Goal: Task Accomplishment & Management: Complete application form

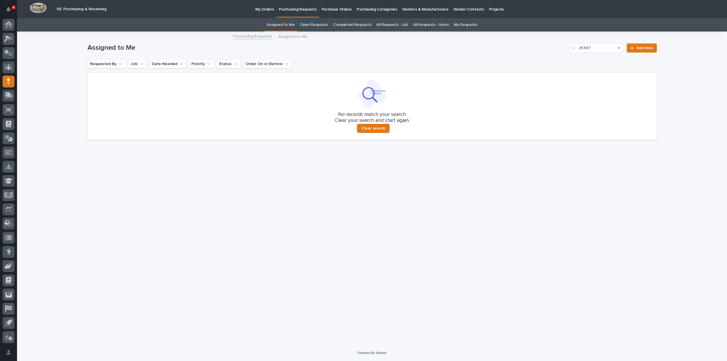
click at [287, 24] on link "Assigned to Me" at bounding box center [281, 24] width 28 height 13
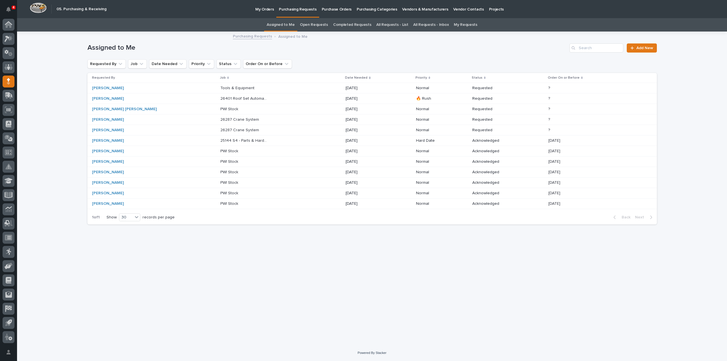
click at [221, 129] on p "26287 Crane System" at bounding box center [241, 130] width 40 height 6
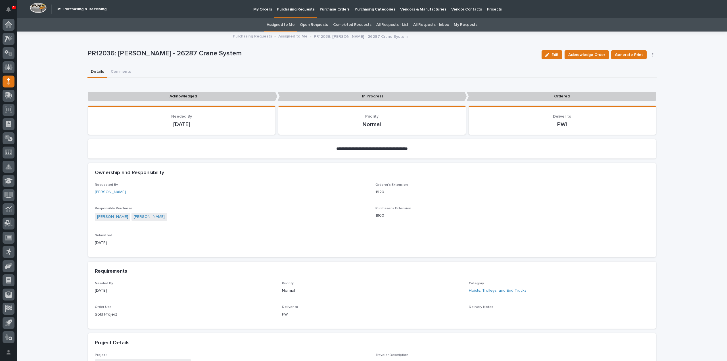
scroll to position [227, 0]
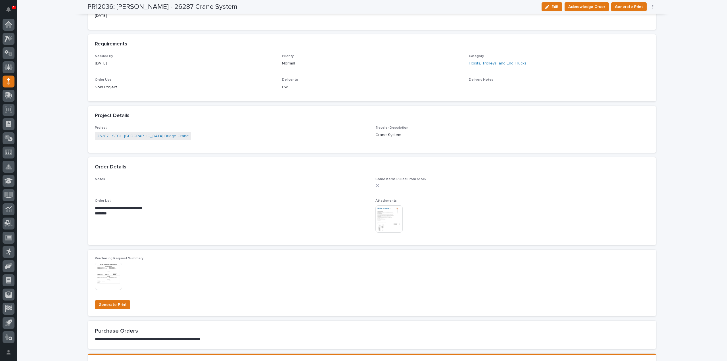
click at [384, 219] on img at bounding box center [389, 218] width 27 height 27
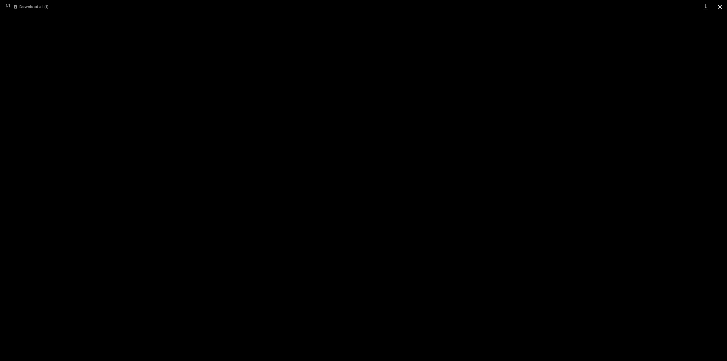
click at [722, 8] on button "Close gallery" at bounding box center [720, 6] width 14 height 13
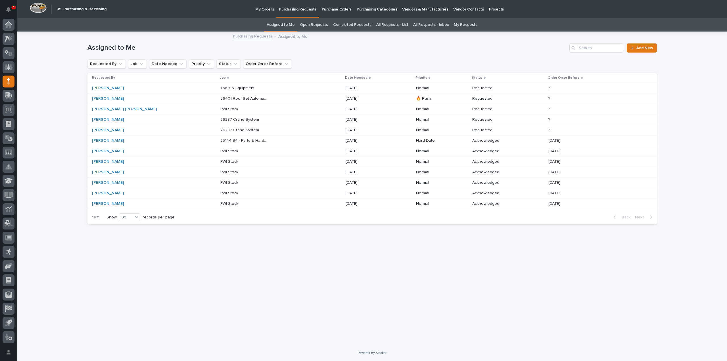
click at [221, 120] on p "26287 Crane System" at bounding box center [241, 119] width 40 height 6
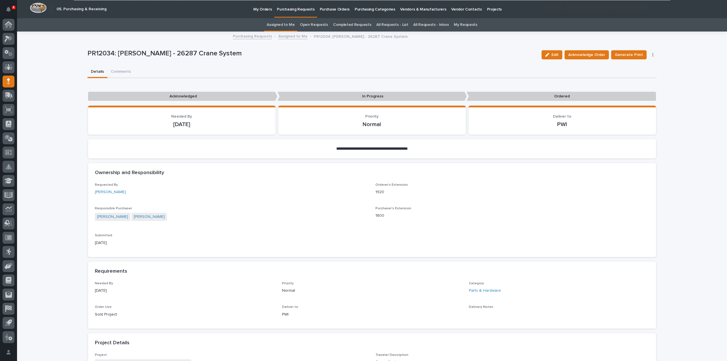
scroll to position [284, 0]
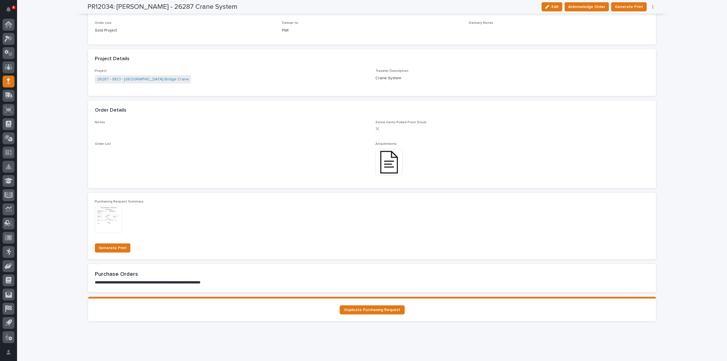
click at [388, 157] on img at bounding box center [389, 162] width 27 height 27
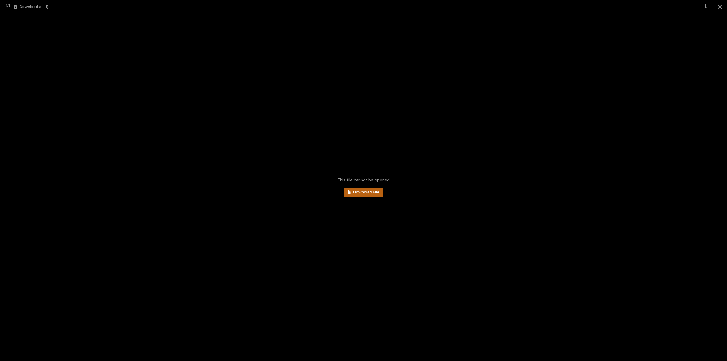
click at [375, 194] on span "Download File" at bounding box center [366, 192] width 26 height 4
click at [718, 7] on button "Close gallery" at bounding box center [720, 6] width 14 height 13
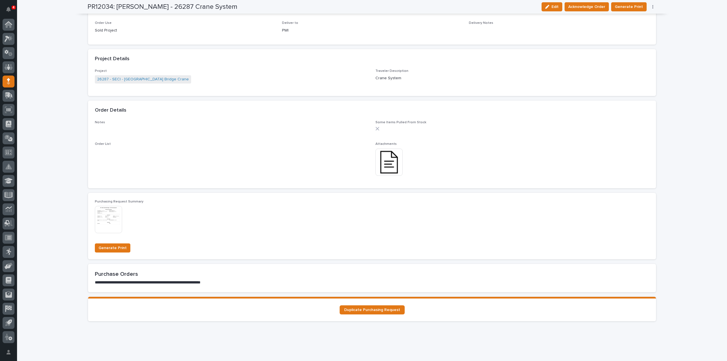
scroll to position [0, 0]
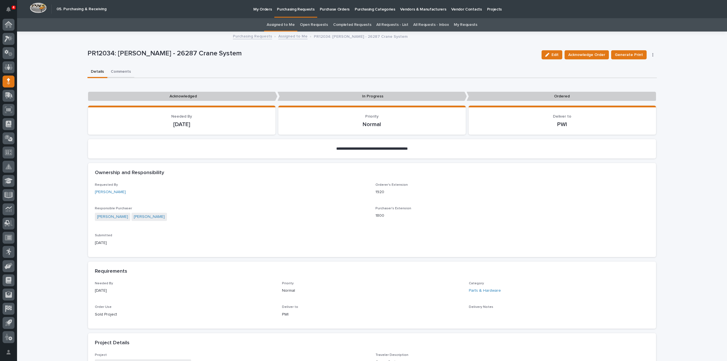
click at [122, 72] on button "Comments" at bounding box center [120, 72] width 27 height 12
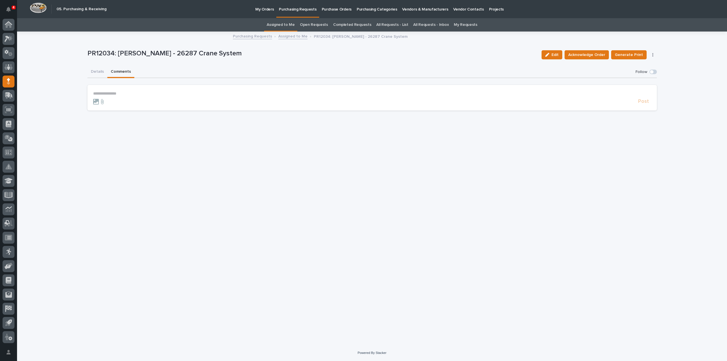
click at [120, 94] on p "**********" at bounding box center [372, 93] width 558 height 5
click at [107, 103] on span "[PERSON_NAME]" at bounding box center [111, 102] width 32 height 4
click at [125, 95] on p "**********" at bounding box center [372, 94] width 558 height 6
click at [644, 105] on span "Post" at bounding box center [644, 104] width 11 height 7
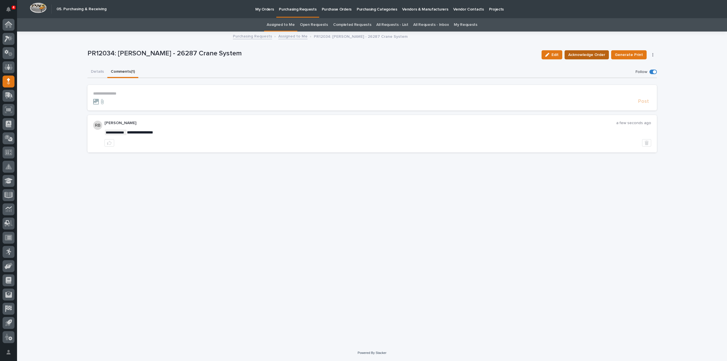
click at [602, 57] on span "Acknowledge Order" at bounding box center [587, 54] width 37 height 7
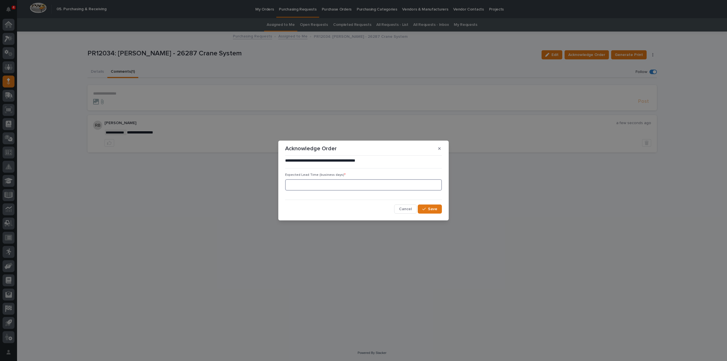
click at [323, 187] on input at bounding box center [363, 184] width 157 height 11
type input "0"
click at [425, 211] on icon "button" at bounding box center [424, 209] width 3 height 4
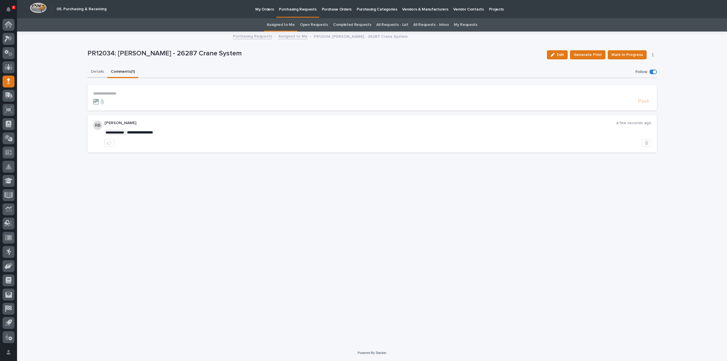
click at [99, 73] on button "Details" at bounding box center [98, 72] width 20 height 12
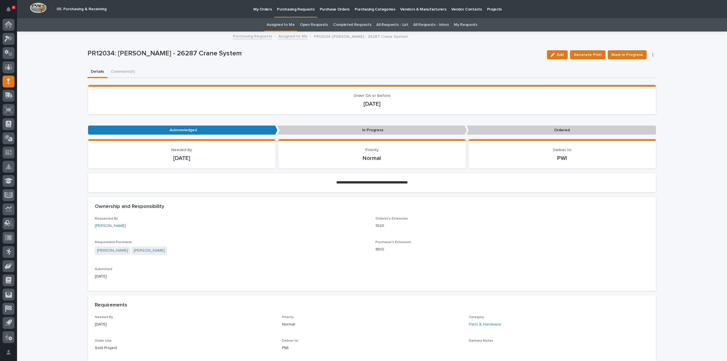
click at [287, 24] on link "Assigned to Me" at bounding box center [281, 24] width 28 height 13
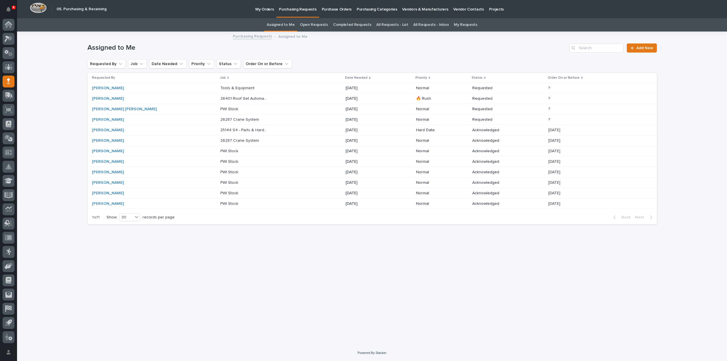
click at [221, 98] on p "26401 Roof Set Automated Gate" at bounding box center [245, 98] width 49 height 6
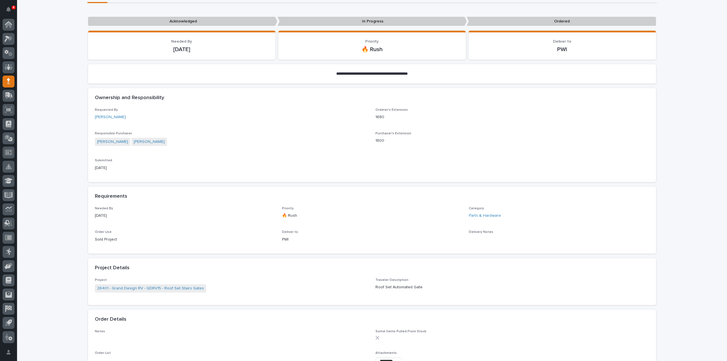
scroll to position [227, 0]
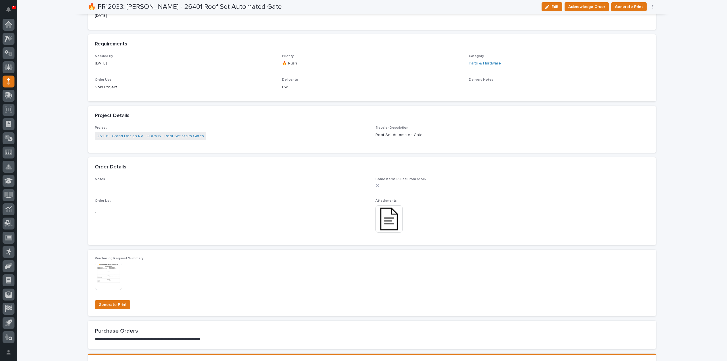
click at [384, 221] on img at bounding box center [389, 218] width 27 height 27
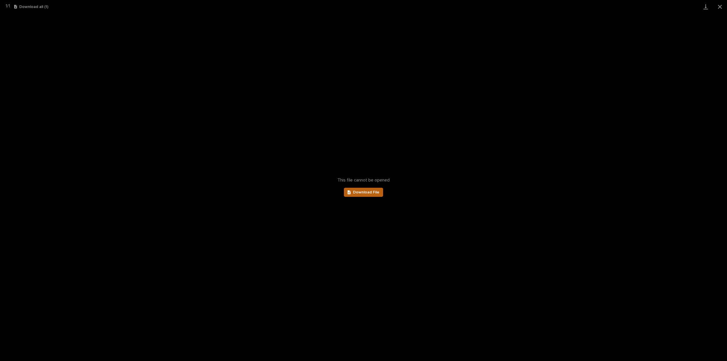
click at [361, 192] on span "Download File" at bounding box center [366, 192] width 26 height 4
click at [721, 5] on button "Close gallery" at bounding box center [720, 6] width 14 height 13
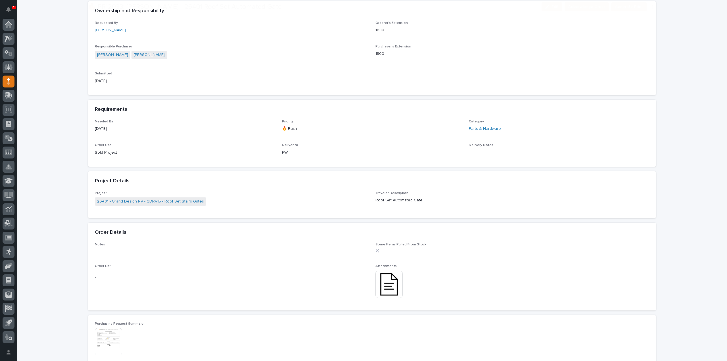
scroll to position [171, 0]
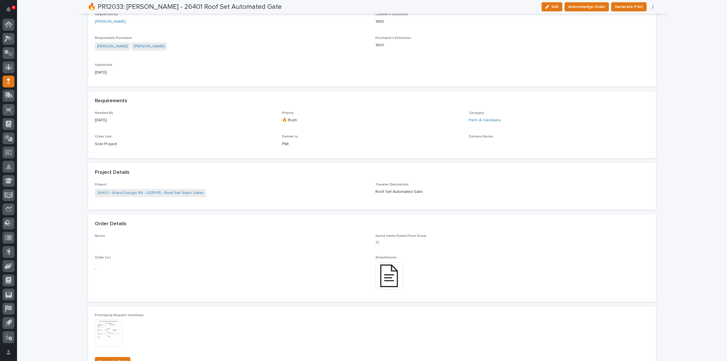
click at [389, 278] on img at bounding box center [389, 275] width 27 height 27
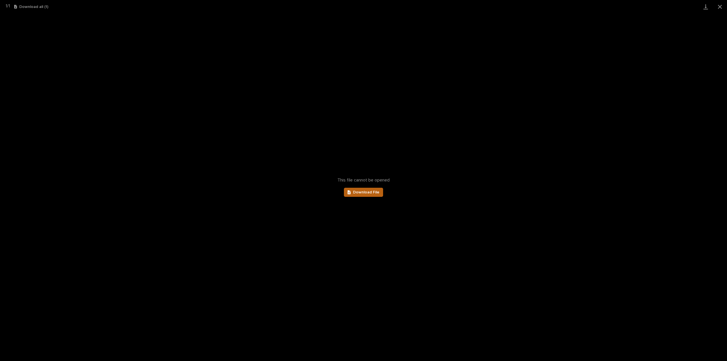
click at [366, 192] on span "Download File" at bounding box center [366, 192] width 26 height 4
drag, startPoint x: 722, startPoint y: 6, endPoint x: 713, endPoint y: 10, distance: 9.8
click at [722, 6] on button "Close gallery" at bounding box center [720, 6] width 14 height 13
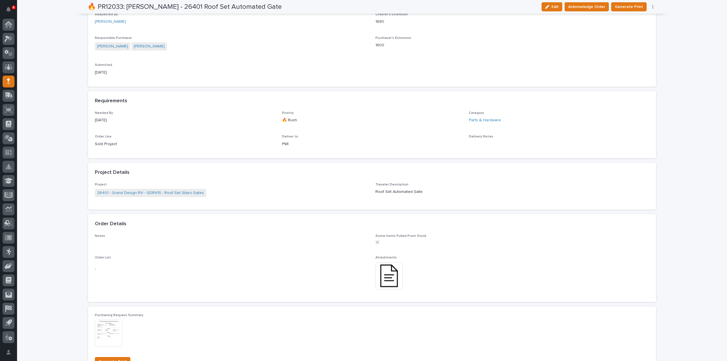
scroll to position [0, 0]
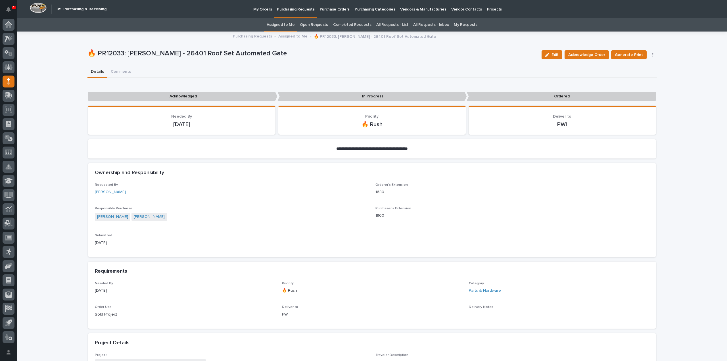
click at [289, 24] on link "Assigned to Me" at bounding box center [281, 24] width 28 height 13
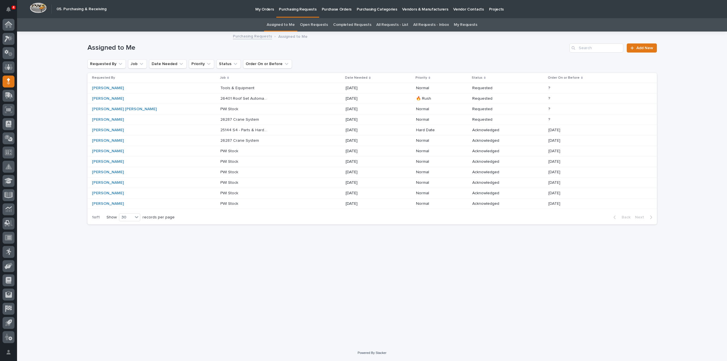
click at [221, 99] on p "26401 Roof Set Automated Gate" at bounding box center [245, 98] width 49 height 6
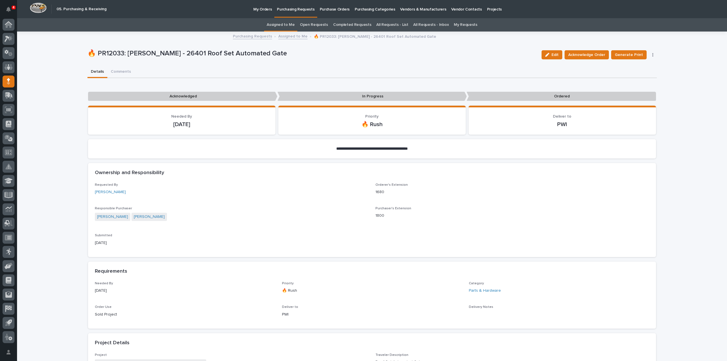
scroll to position [18, 0]
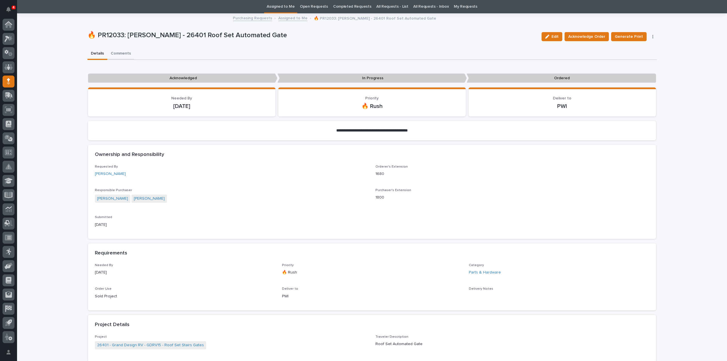
click at [122, 55] on div "**********" at bounding box center [373, 303] width 570 height 578
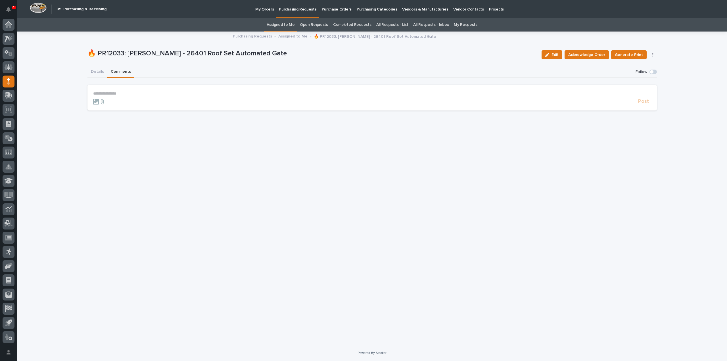
click at [114, 94] on p "**********" at bounding box center [372, 93] width 558 height 5
click at [105, 102] on span "Arlyn Miller" at bounding box center [111, 102] width 32 height 4
click at [103, 72] on button "Details" at bounding box center [98, 72] width 20 height 12
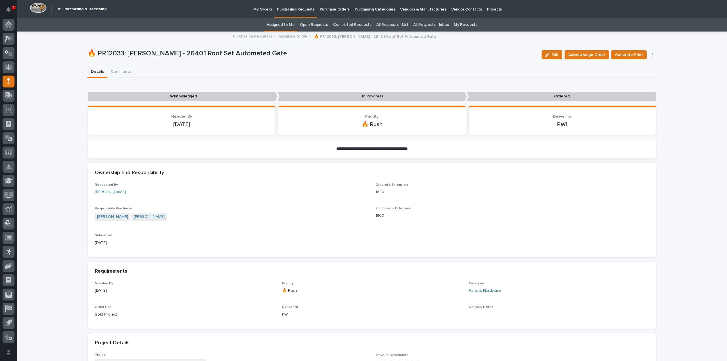
scroll to position [171, 0]
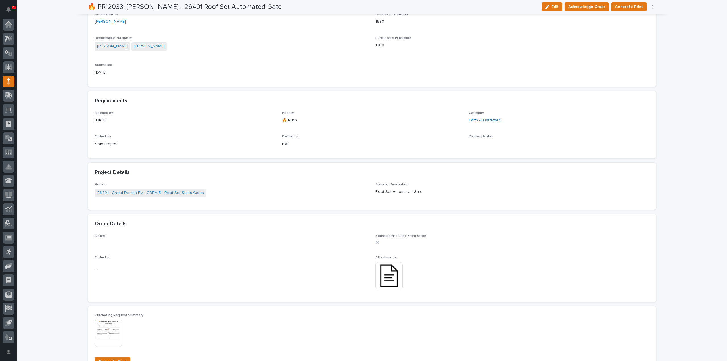
click at [381, 272] on img at bounding box center [389, 275] width 27 height 27
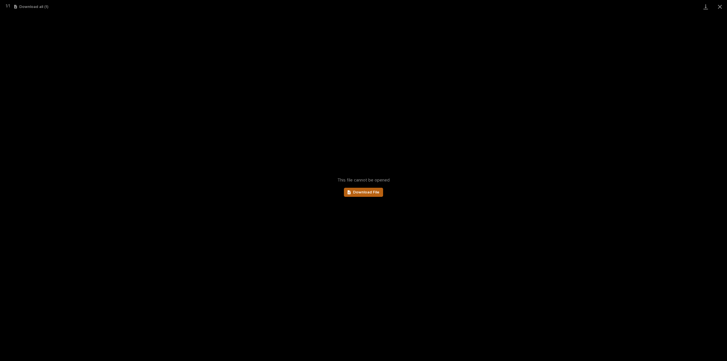
click at [373, 192] on span "Download File" at bounding box center [366, 192] width 26 height 4
click at [721, 5] on button "Close gallery" at bounding box center [720, 6] width 14 height 13
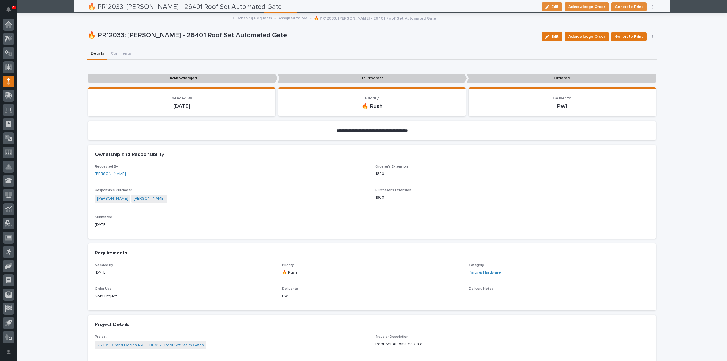
scroll to position [0, 0]
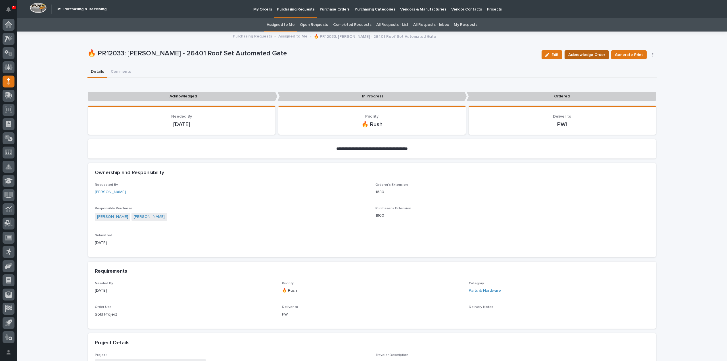
click at [583, 56] on span "Acknowledge Order" at bounding box center [587, 54] width 37 height 7
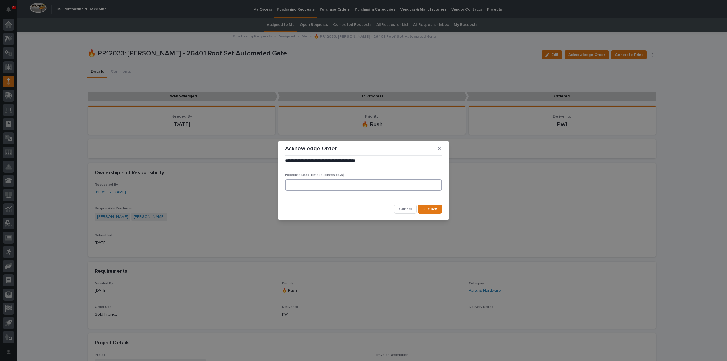
click at [330, 187] on input at bounding box center [363, 184] width 157 height 11
type input "0"
click at [436, 215] on section "**********" at bounding box center [363, 181] width 171 height 80
click at [434, 209] on span "Save" at bounding box center [432, 209] width 9 height 5
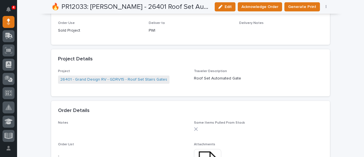
scroll to position [341, 0]
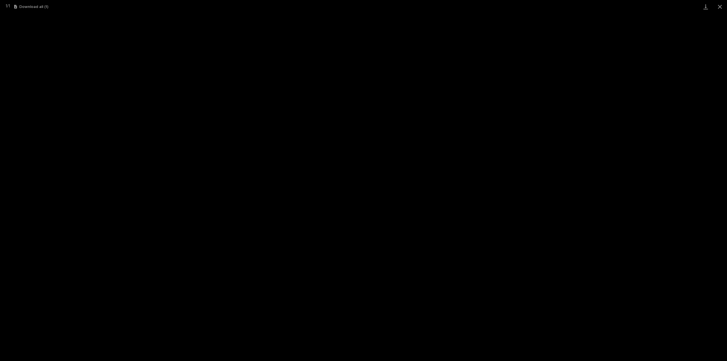
scroll to position [739, 0]
click at [722, 6] on button "Close gallery" at bounding box center [720, 6] width 14 height 13
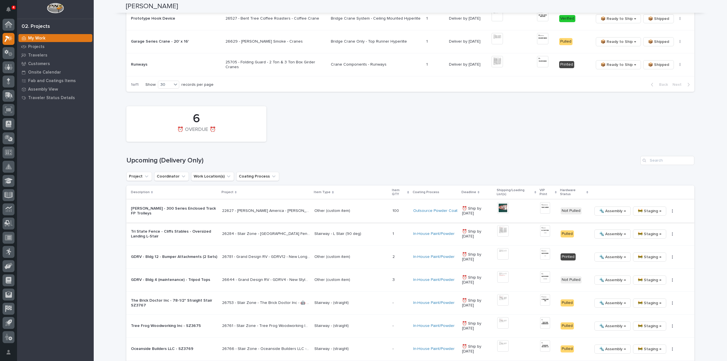
scroll to position [455, 0]
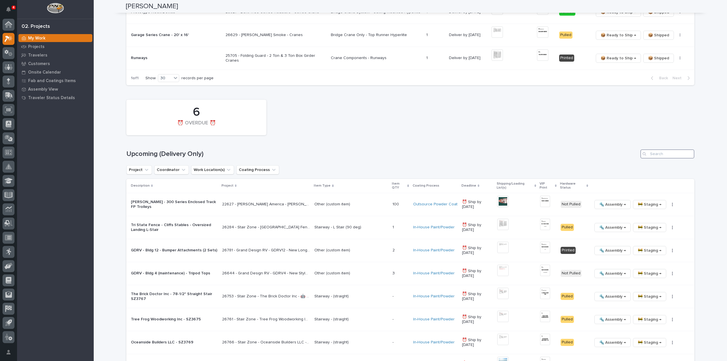
click at [657, 155] on input "Search" at bounding box center [668, 153] width 54 height 9
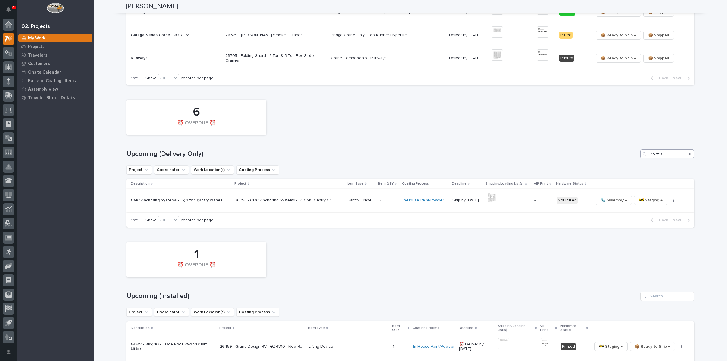
type input "26750"
click at [670, 200] on button "button" at bounding box center [674, 200] width 8 height 4
click at [654, 239] on span "🔩 Hardware" at bounding box center [646, 239] width 24 height 7
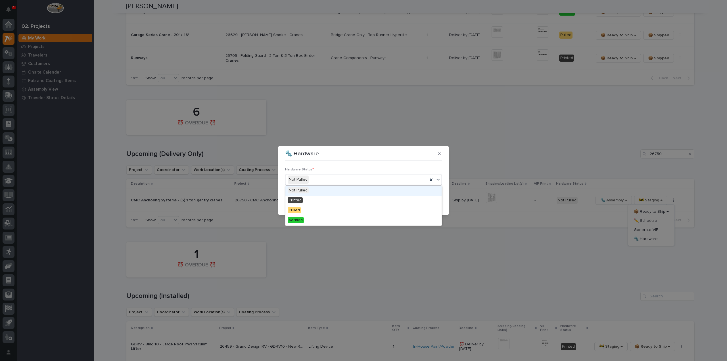
click at [308, 182] on div "Not Pulled" at bounding box center [357, 179] width 142 height 9
drag, startPoint x: 309, startPoint y: 200, endPoint x: 314, endPoint y: 201, distance: 5.0
click at [310, 200] on div "Printed" at bounding box center [364, 201] width 156 height 10
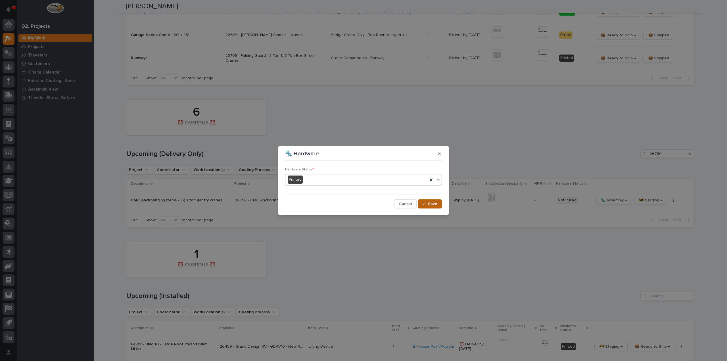
click at [425, 205] on icon "button" at bounding box center [424, 204] width 3 height 4
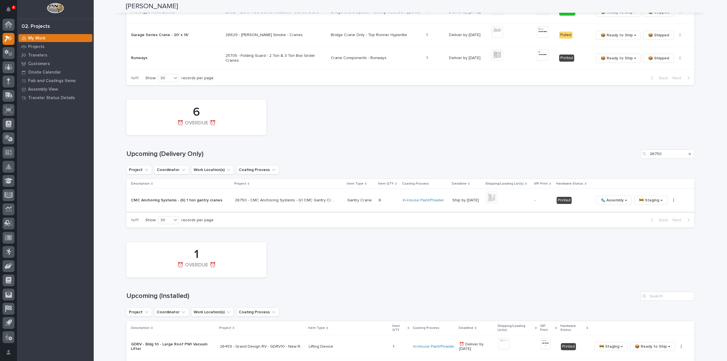
click at [670, 201] on button "button" at bounding box center [674, 200] width 8 height 4
click at [655, 229] on span "Generate VIP" at bounding box center [646, 229] width 24 height 7
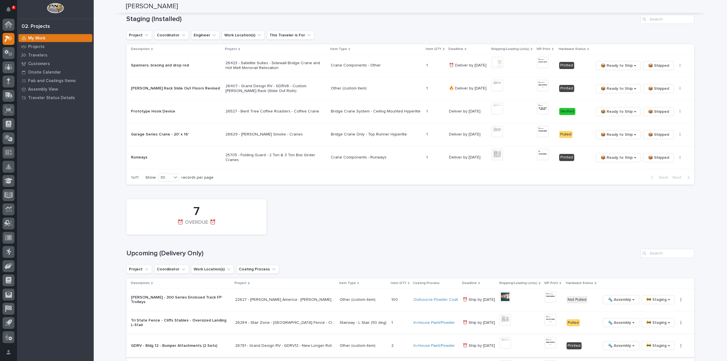
scroll to position [398, 0]
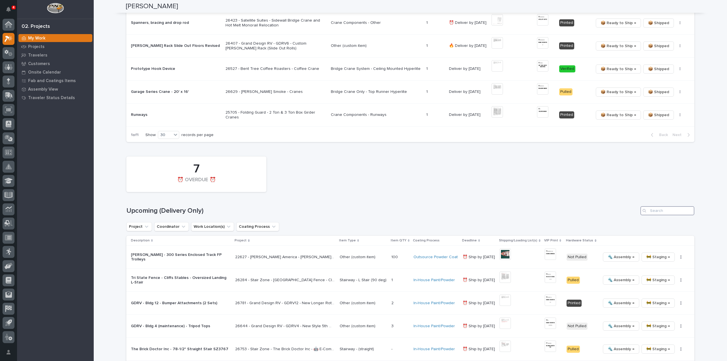
click at [668, 211] on input "Search" at bounding box center [668, 210] width 54 height 9
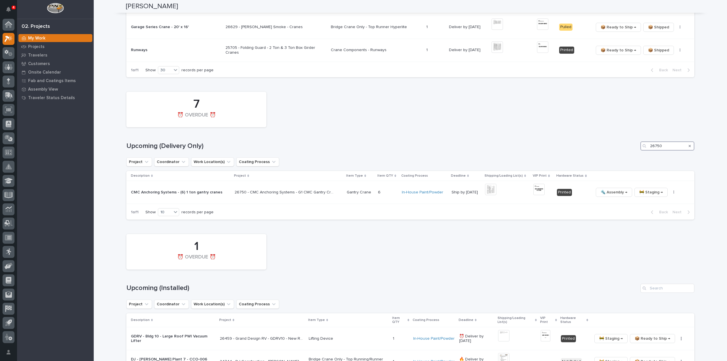
scroll to position [465, 0]
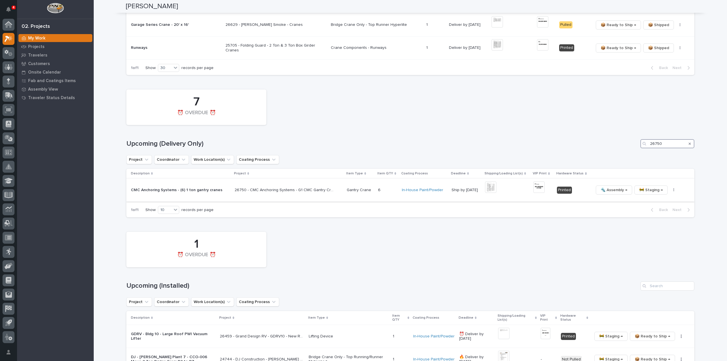
type input "26750"
click at [536, 187] on img at bounding box center [539, 187] width 11 height 11
click at [689, 143] on icon "Search" at bounding box center [690, 144] width 2 height 2
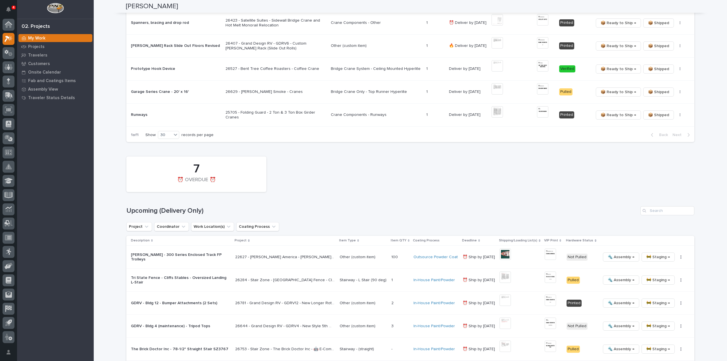
scroll to position [455, 0]
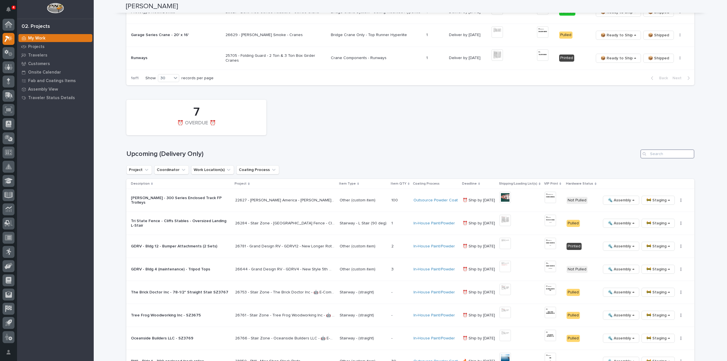
click at [670, 154] on input "Search" at bounding box center [668, 153] width 54 height 9
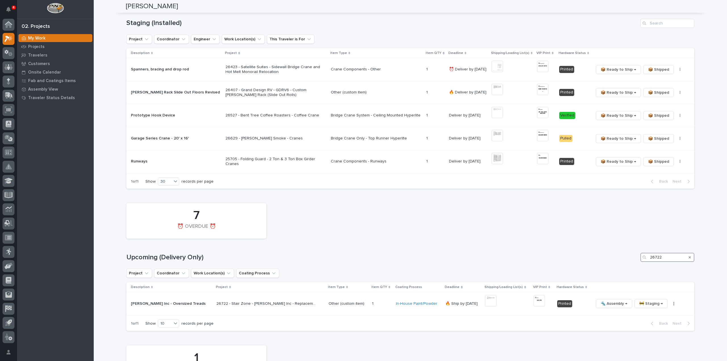
scroll to position [408, 0]
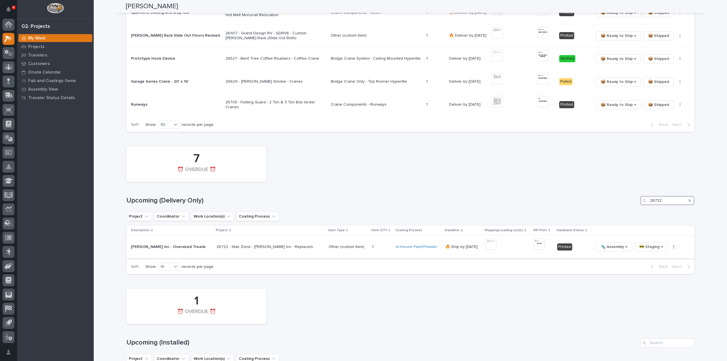
type input "26722"
click at [485, 244] on img at bounding box center [490, 243] width 11 height 11
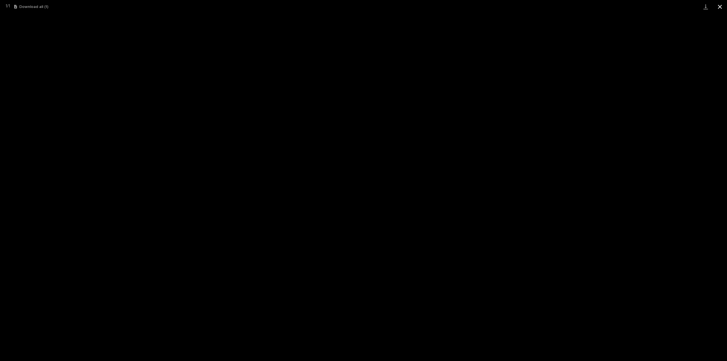
click at [719, 8] on button "Close gallery" at bounding box center [720, 6] width 14 height 13
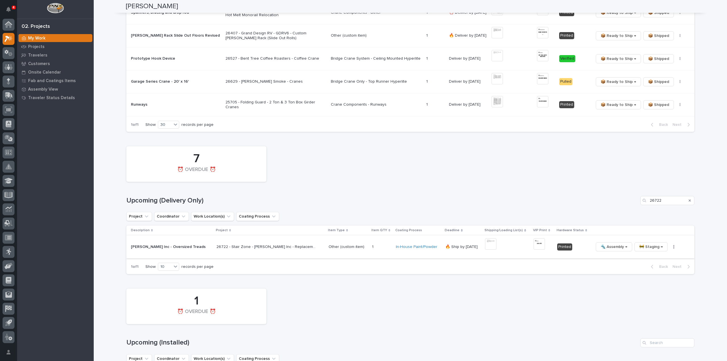
click at [534, 242] on img at bounding box center [539, 243] width 11 height 11
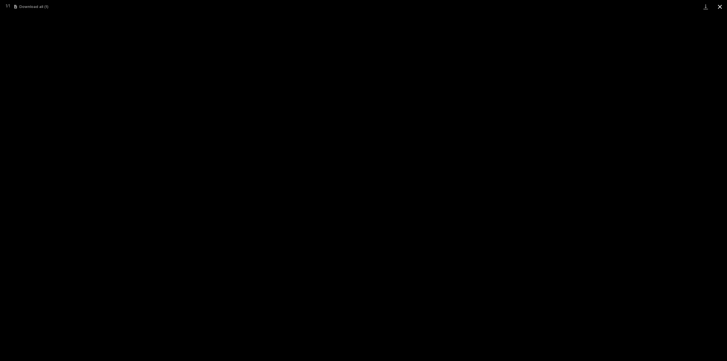
click at [720, 6] on button "Close gallery" at bounding box center [720, 6] width 14 height 13
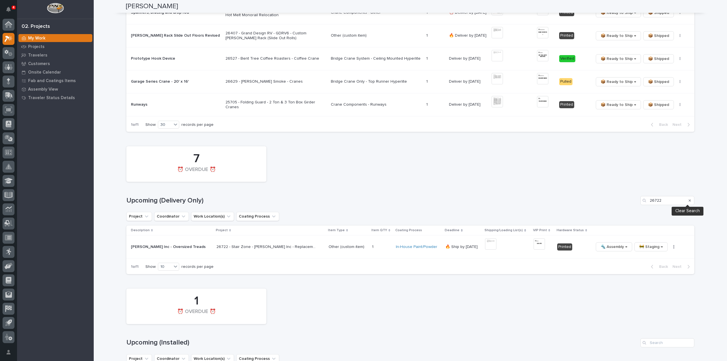
click at [689, 200] on icon "Search" at bounding box center [690, 200] width 2 height 3
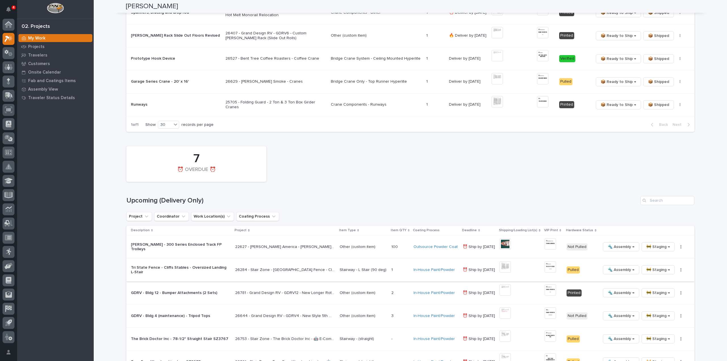
scroll to position [512, 0]
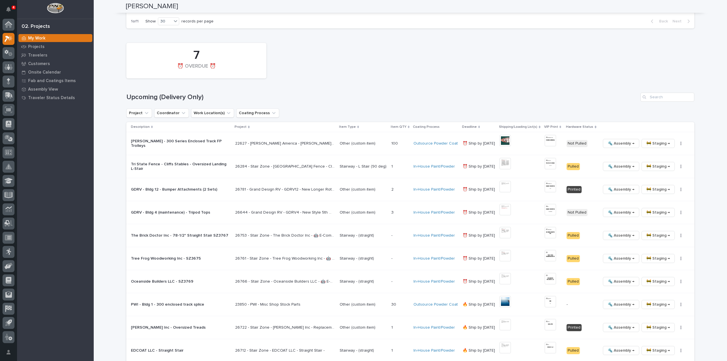
click at [575, 88] on div "7 ⏰ OVERDUE ⏰ Upcoming (Delivery Only) Project Coordinator Work Location(s) Coa…" at bounding box center [410, 209] width 568 height 338
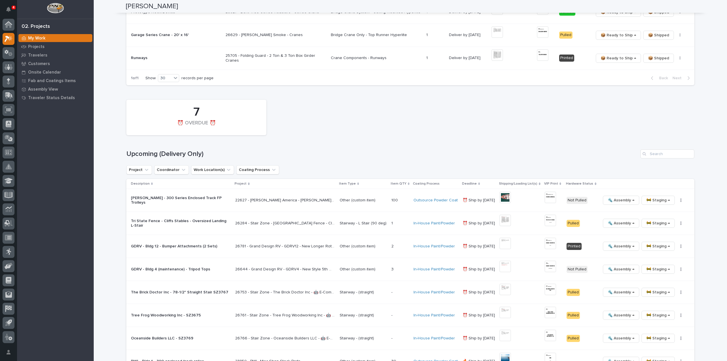
scroll to position [398, 0]
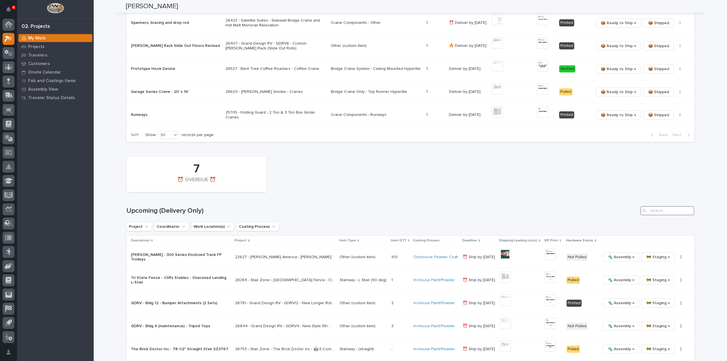
click at [657, 213] on input "Search" at bounding box center [668, 210] width 54 height 9
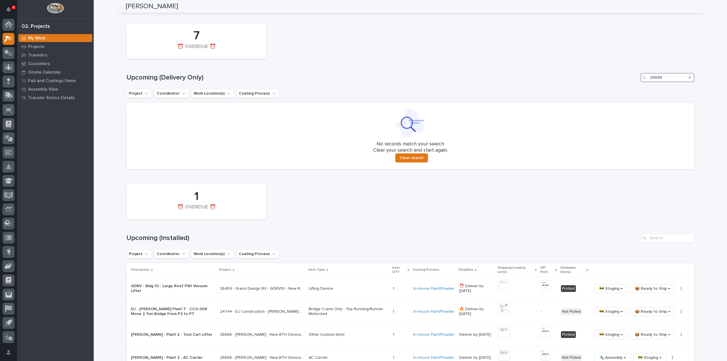
scroll to position [588, 0]
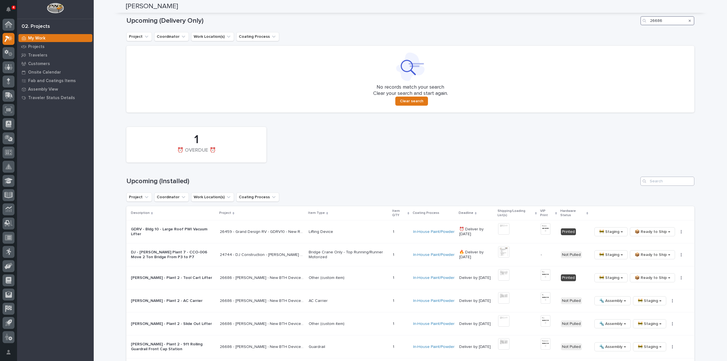
type input "26686"
click at [668, 182] on input "Search" at bounding box center [668, 181] width 54 height 9
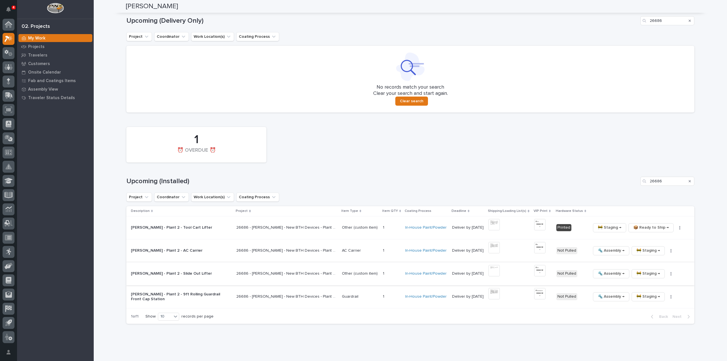
click at [496, 271] on img at bounding box center [494, 270] width 11 height 11
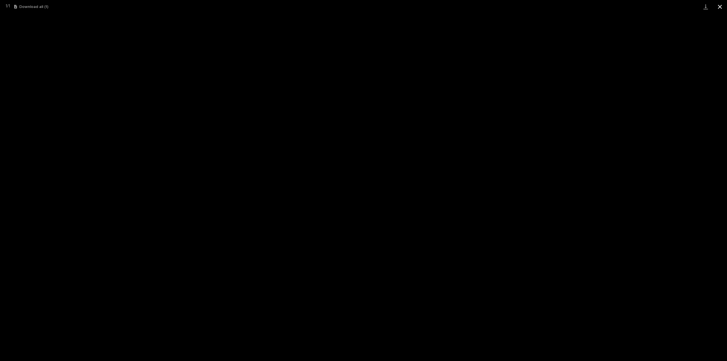
click at [722, 9] on button "Close gallery" at bounding box center [720, 6] width 14 height 13
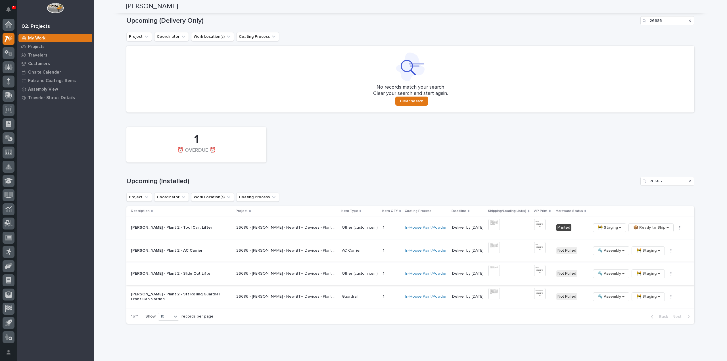
click at [535, 270] on img at bounding box center [540, 270] width 11 height 11
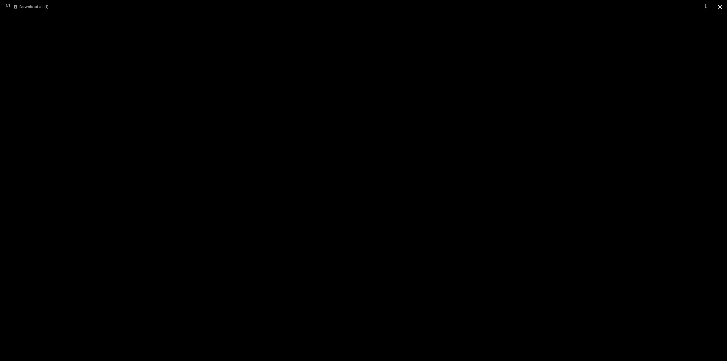
click at [720, 7] on button "Close gallery" at bounding box center [720, 6] width 14 height 13
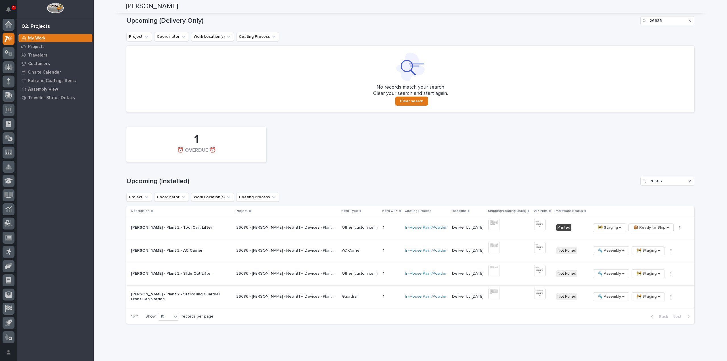
click at [671, 273] on icon "button" at bounding box center [671, 273] width 1 height 3
click at [647, 313] on span "🔩 Hardware" at bounding box center [645, 312] width 24 height 7
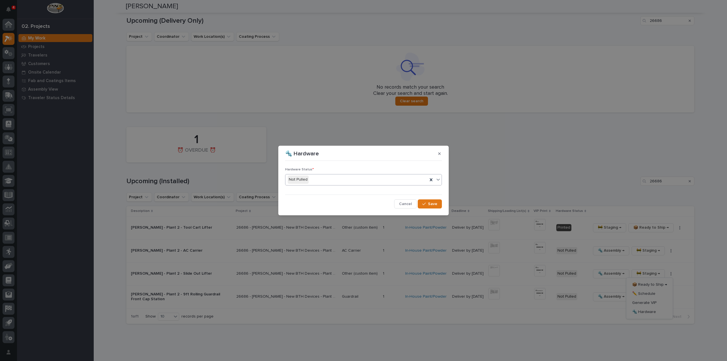
click at [327, 179] on div "Not Pulled" at bounding box center [357, 179] width 142 height 9
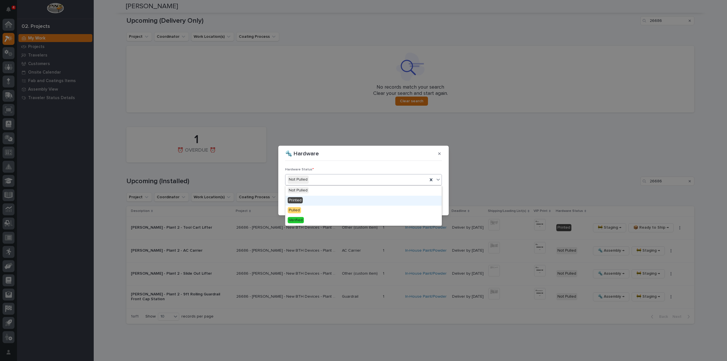
click at [322, 199] on div "Printed" at bounding box center [364, 201] width 156 height 10
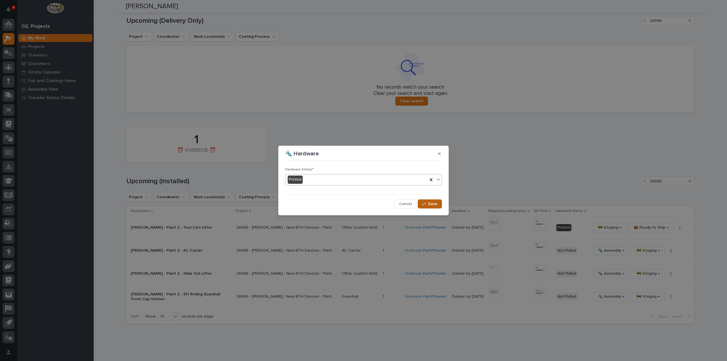
click at [433, 205] on span "Save" at bounding box center [432, 203] width 9 height 5
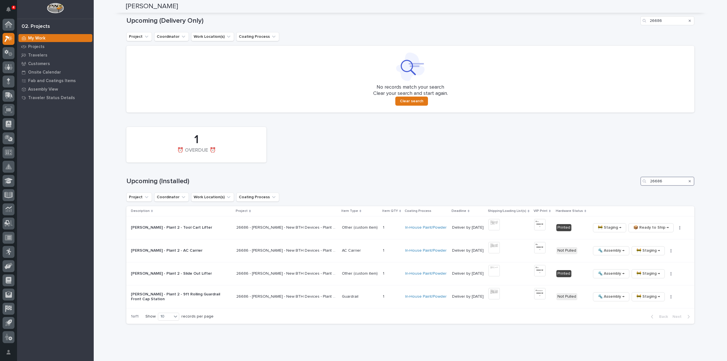
drag, startPoint x: 667, startPoint y: 181, endPoint x: 629, endPoint y: 183, distance: 37.8
click at [629, 183] on div "Upcoming (Installed) 26686" at bounding box center [410, 181] width 568 height 9
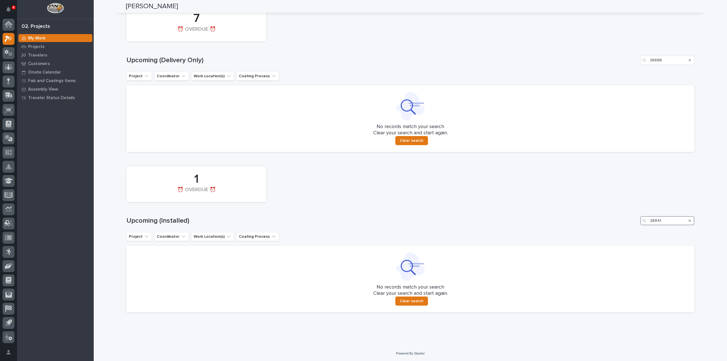
scroll to position [492, 0]
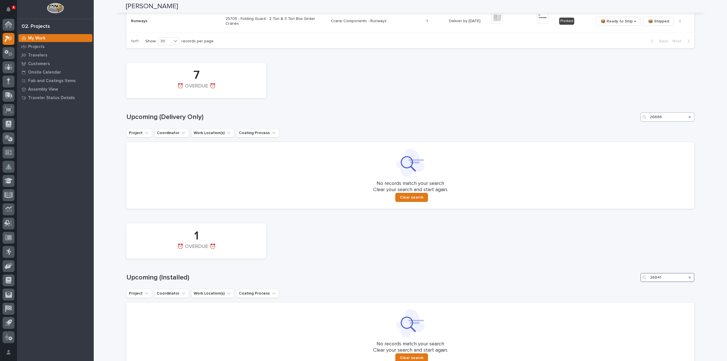
type input "26841"
drag, startPoint x: 662, startPoint y: 117, endPoint x: 641, endPoint y: 124, distance: 21.7
click at [641, 124] on div "7 ⏰ OVERDUE ⏰ Upcoming (Delivery Only) 26686 Project Coordinator Work Location(…" at bounding box center [410, 134] width 568 height 149
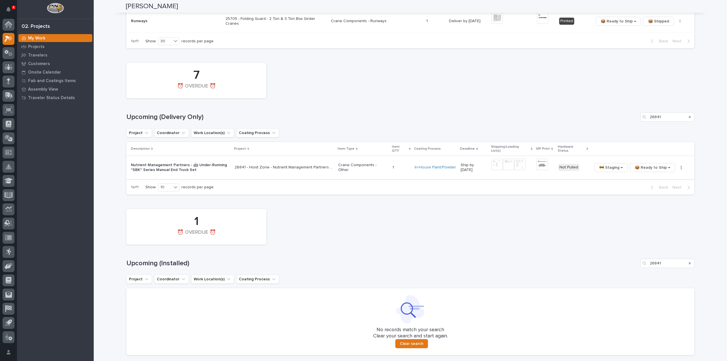
click at [497, 163] on img at bounding box center [497, 164] width 11 height 11
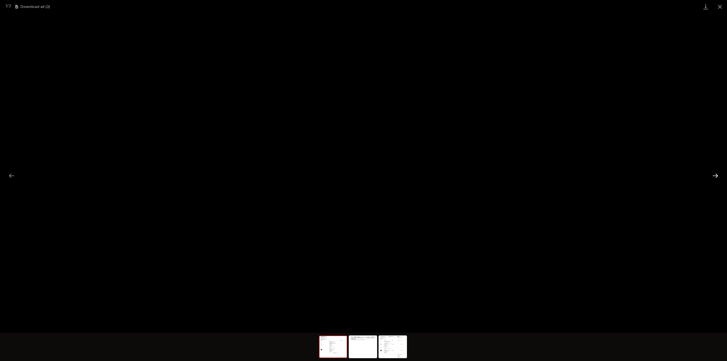
click at [716, 173] on button "Next slide" at bounding box center [716, 175] width 12 height 11
click at [716, 177] on button "Next slide" at bounding box center [716, 175] width 12 height 11
click at [715, 177] on button "Next slide" at bounding box center [716, 175] width 12 height 11
click at [719, 178] on button "Next slide" at bounding box center [716, 175] width 12 height 11
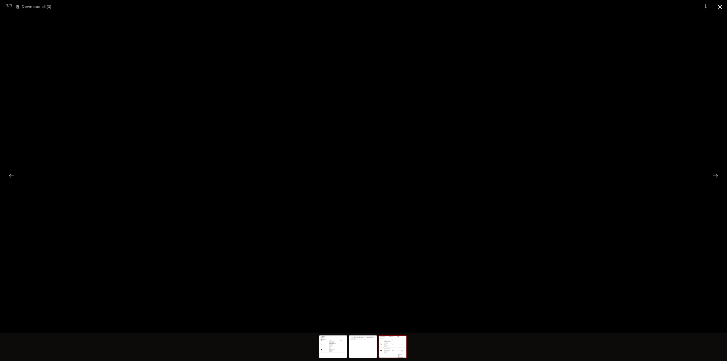
click at [719, 8] on button "Close gallery" at bounding box center [720, 6] width 14 height 13
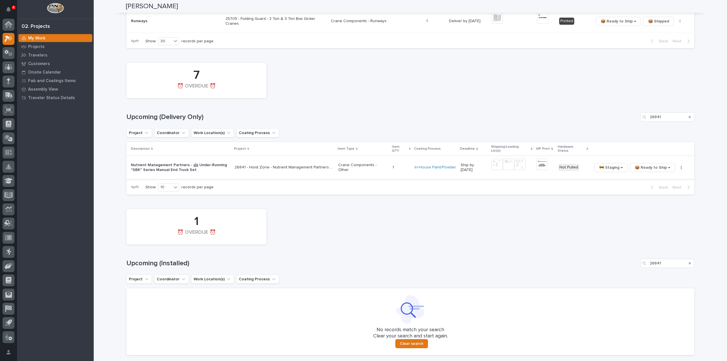
click at [538, 161] on img at bounding box center [542, 164] width 11 height 11
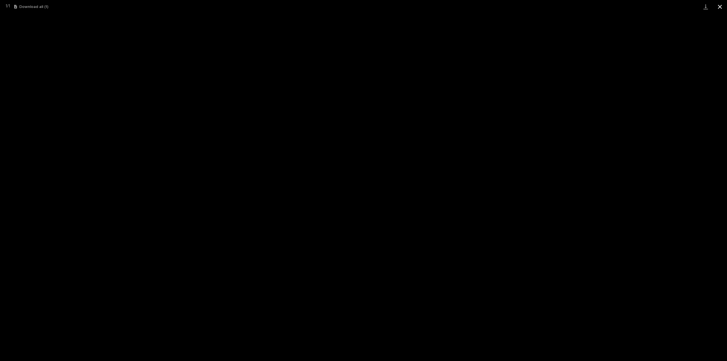
click at [720, 4] on button "Close gallery" at bounding box center [720, 6] width 14 height 13
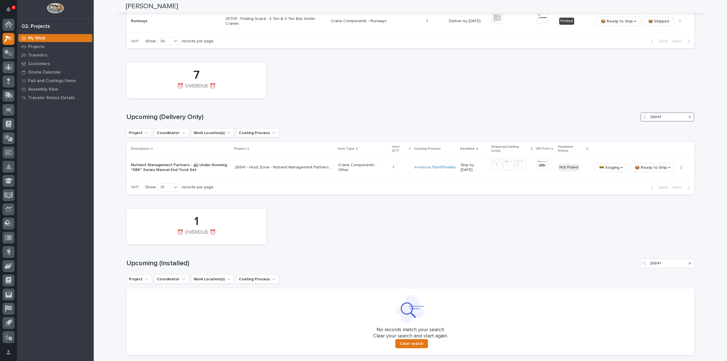
drag, startPoint x: 671, startPoint y: 118, endPoint x: 626, endPoint y: 123, distance: 45.5
click at [627, 123] on div "7 ⏰ OVERDUE ⏰ Upcoming (Delivery Only) 26841 Project Coordinator Work Location(…" at bounding box center [410, 127] width 568 height 135
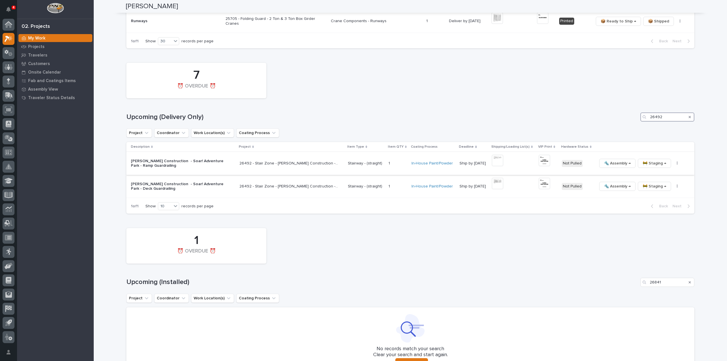
type input "26492"
click at [497, 159] on img at bounding box center [497, 160] width 11 height 11
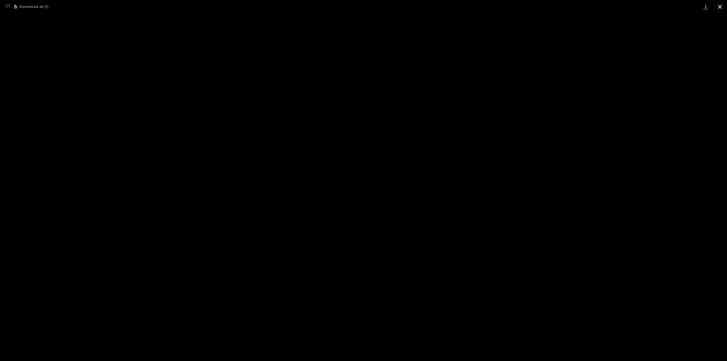
click at [721, 7] on button "Close gallery" at bounding box center [720, 6] width 14 height 13
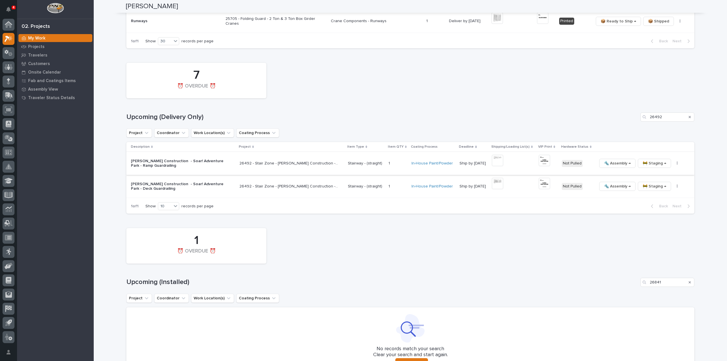
click at [546, 162] on img at bounding box center [544, 160] width 11 height 11
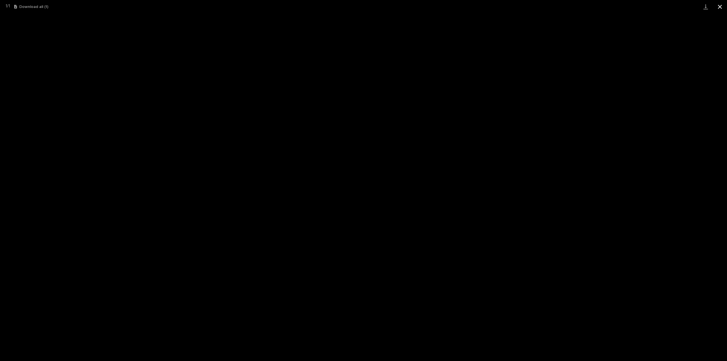
click at [719, 8] on button "Close gallery" at bounding box center [720, 6] width 14 height 13
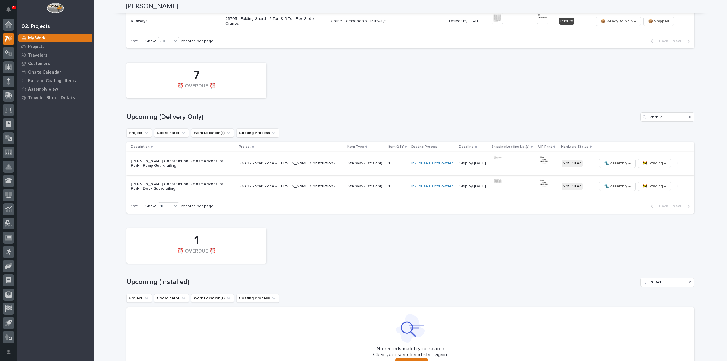
click at [677, 162] on icon "button" at bounding box center [677, 163] width 1 height 4
click at [658, 201] on span "🔩 Hardware" at bounding box center [651, 202] width 24 height 7
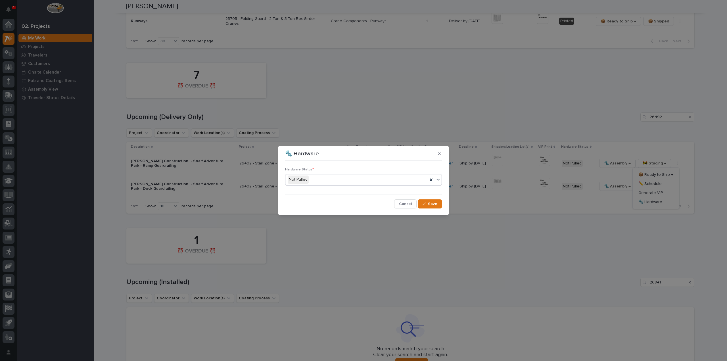
click at [328, 178] on div "Not Pulled" at bounding box center [357, 179] width 142 height 9
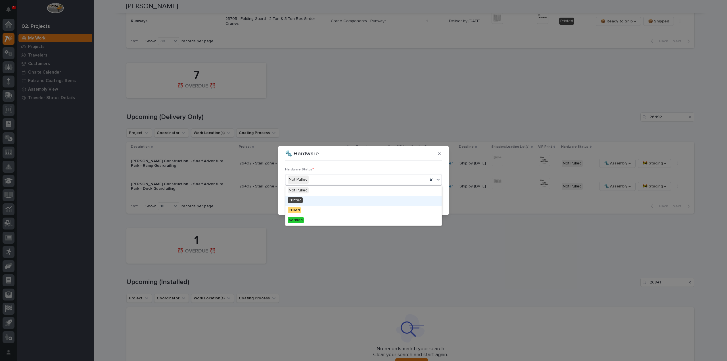
drag, startPoint x: 326, startPoint y: 199, endPoint x: 354, endPoint y: 208, distance: 29.9
click at [327, 199] on div "Printed" at bounding box center [364, 201] width 156 height 10
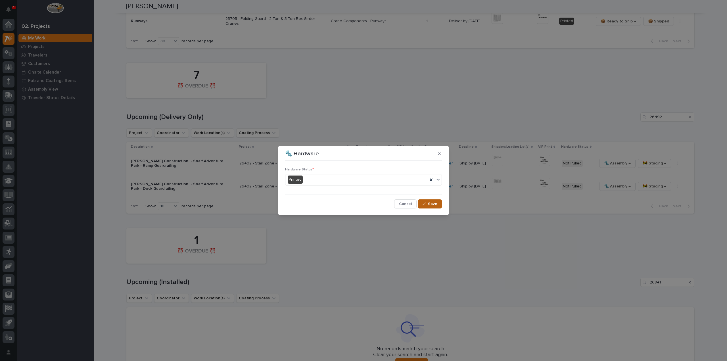
click at [436, 205] on span "Save" at bounding box center [432, 203] width 9 height 5
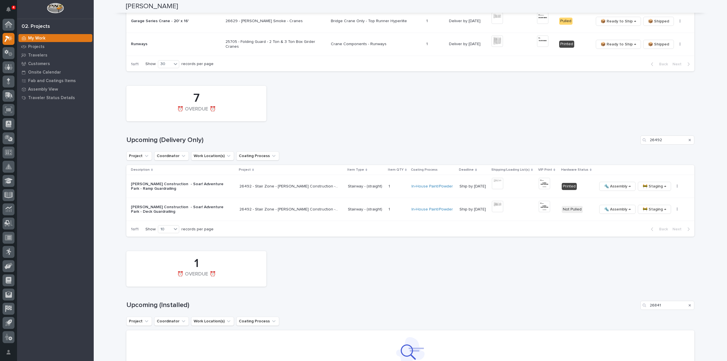
click at [689, 140] on icon "Search" at bounding box center [690, 139] width 2 height 3
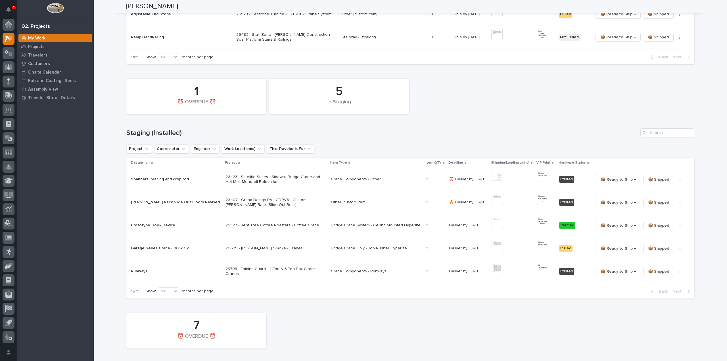
scroll to position [37, 0]
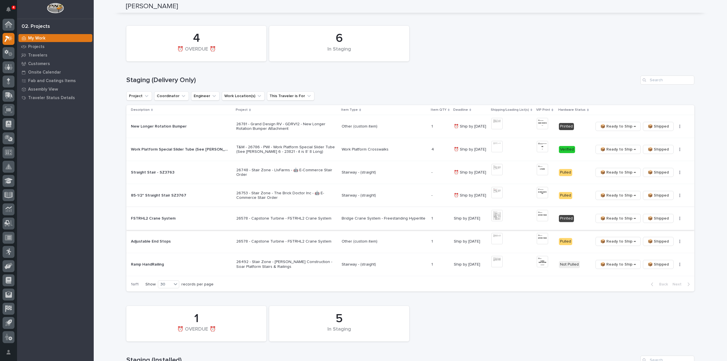
click at [496, 217] on img at bounding box center [497, 215] width 11 height 11
click at [501, 263] on img at bounding box center [497, 261] width 11 height 11
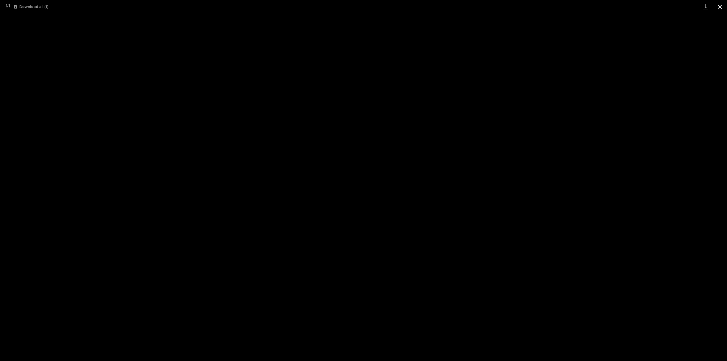
click at [720, 4] on button "Close gallery" at bounding box center [720, 6] width 14 height 13
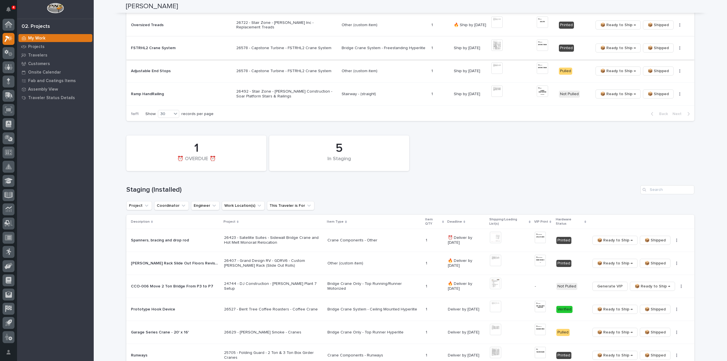
scroll to position [0, 0]
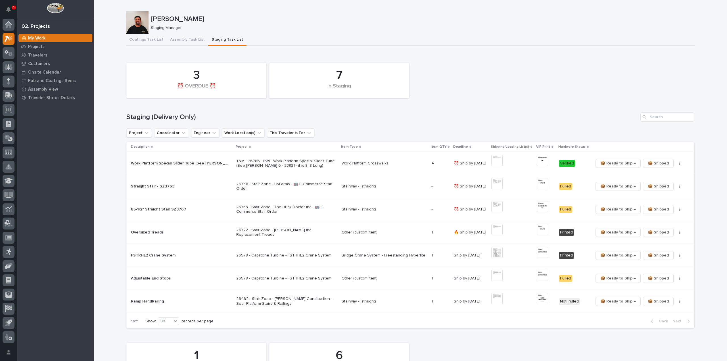
scroll to position [57, 0]
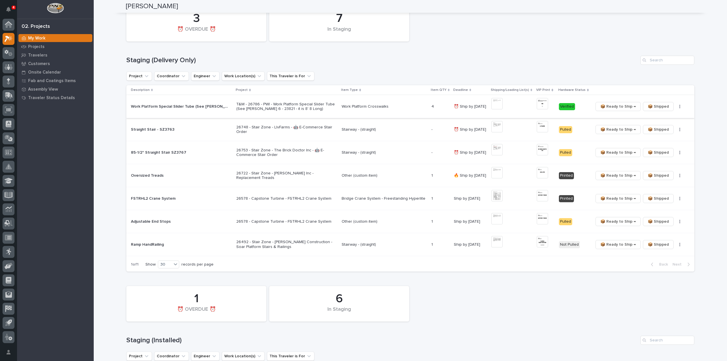
click at [496, 107] on img at bounding box center [497, 103] width 11 height 11
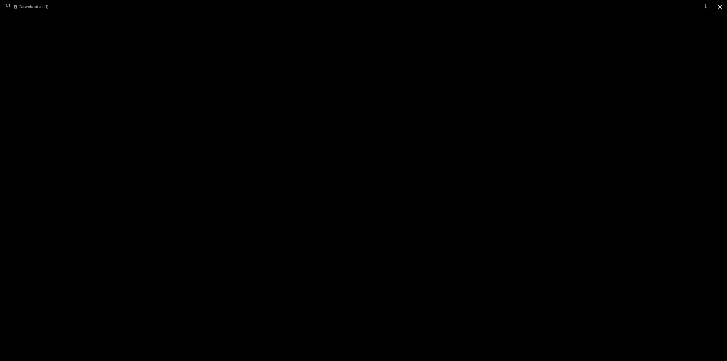
click at [722, 6] on button "Close gallery" at bounding box center [720, 6] width 14 height 13
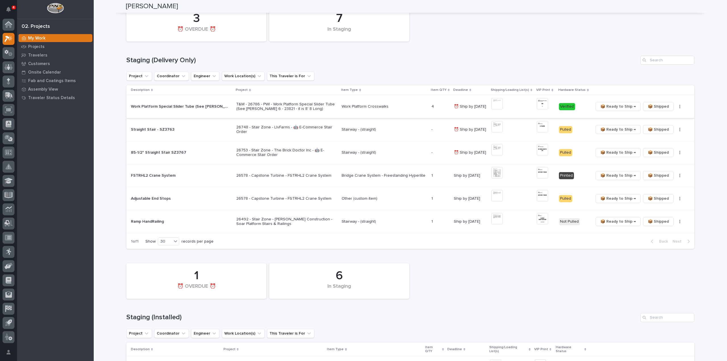
click at [652, 107] on span "📦 Shipped" at bounding box center [658, 106] width 21 height 7
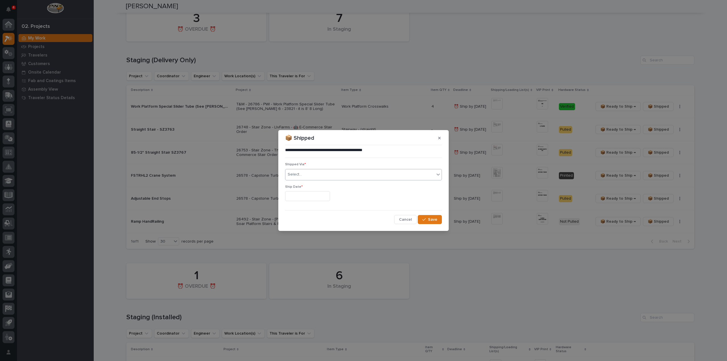
click at [320, 174] on div "Select..." at bounding box center [360, 174] width 149 height 9
type input "***"
click at [314, 184] on div "PWI" at bounding box center [364, 186] width 156 height 10
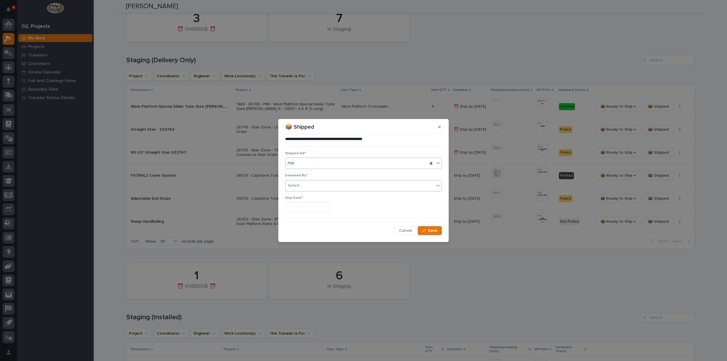
click at [307, 186] on div "Select..." at bounding box center [360, 185] width 149 height 9
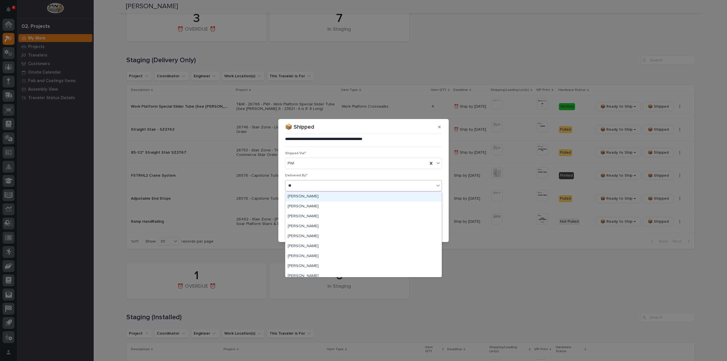
type input "***"
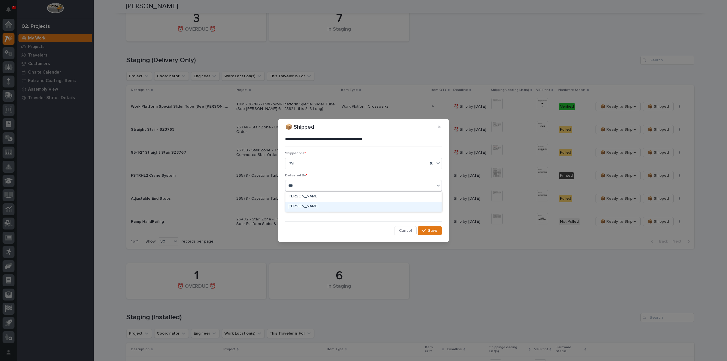
click at [302, 206] on div "[PERSON_NAME]" at bounding box center [364, 207] width 156 height 10
click at [302, 208] on input "text" at bounding box center [307, 207] width 45 height 10
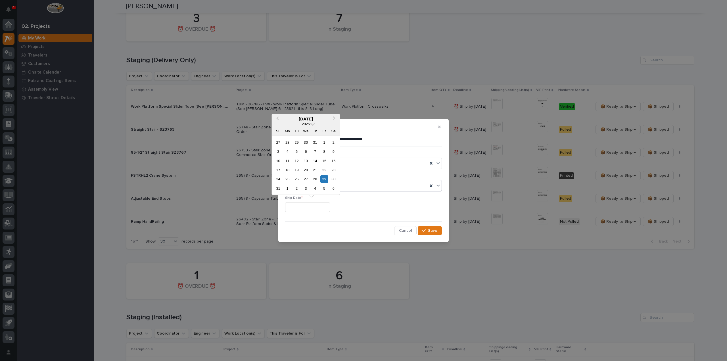
click at [323, 180] on div "29" at bounding box center [325, 179] width 8 height 8
type input "**********"
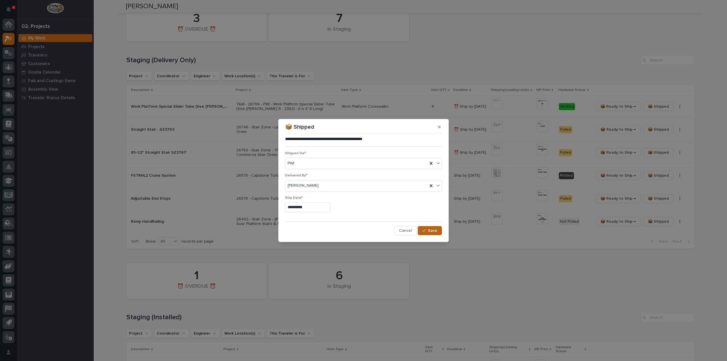
click at [431, 232] on span "Save" at bounding box center [432, 230] width 9 height 5
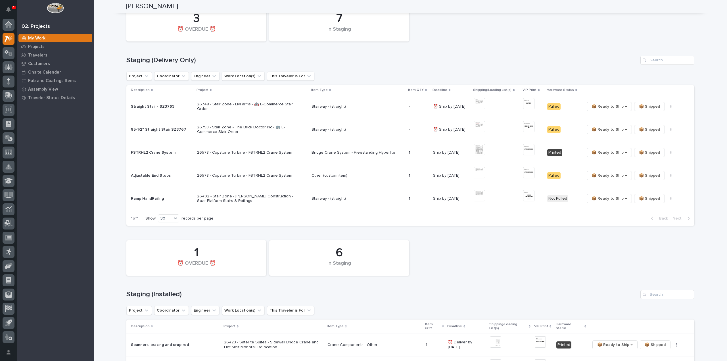
scroll to position [0, 0]
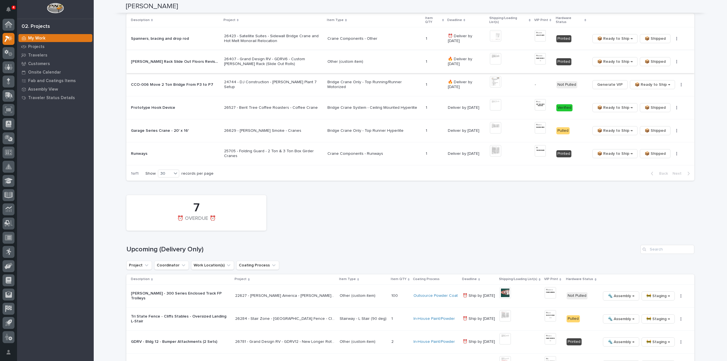
scroll to position [512, 0]
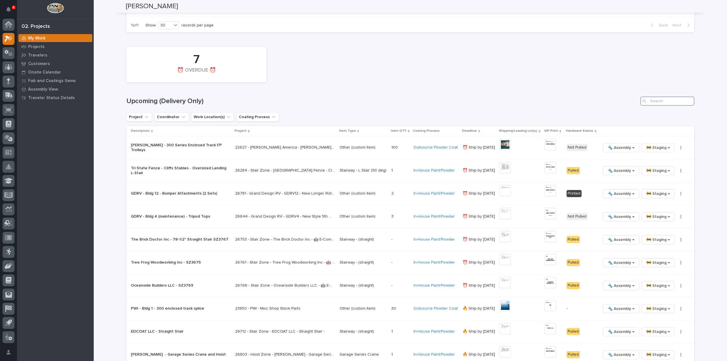
click at [653, 97] on input "Search" at bounding box center [668, 101] width 54 height 9
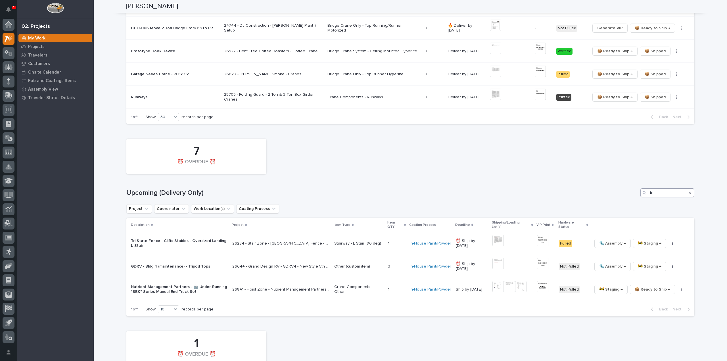
scroll to position [431, 0]
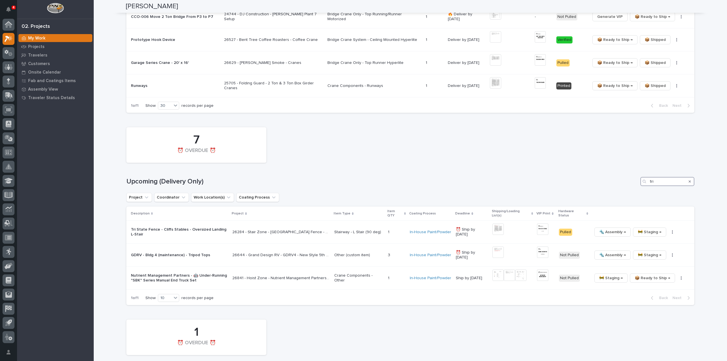
type input "tri"
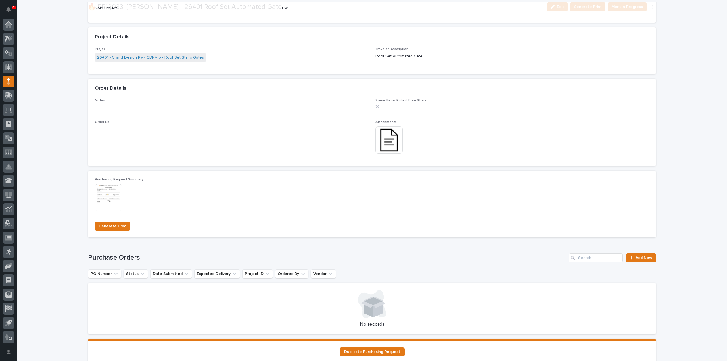
scroll to position [341, 0]
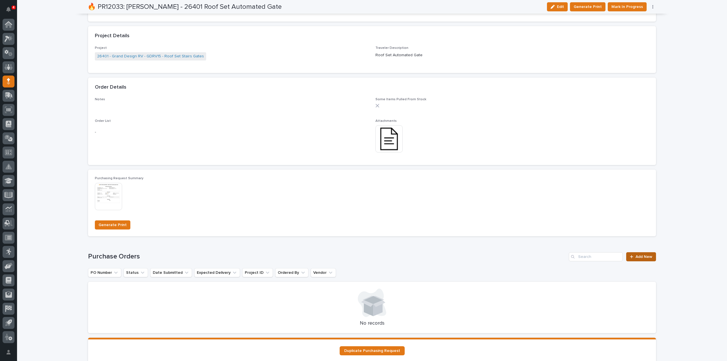
click at [645, 259] on link "Add New" at bounding box center [642, 256] width 30 height 9
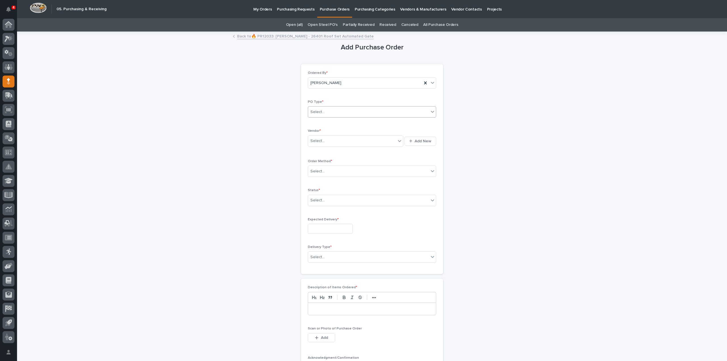
click at [327, 111] on div "Select..." at bounding box center [368, 111] width 121 height 9
click at [323, 132] on div "Paper" at bounding box center [370, 133] width 128 height 10
click at [322, 144] on div "Select..." at bounding box center [352, 140] width 88 height 9
type input "****"
click at [322, 153] on div "EPCO Sales" at bounding box center [353, 151] width 95 height 10
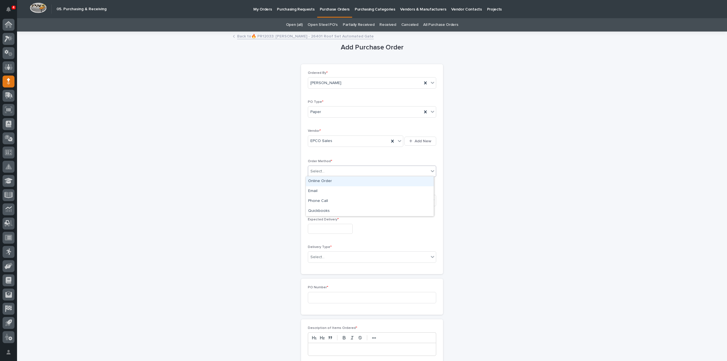
click at [318, 174] on div "Select..." at bounding box center [368, 171] width 121 height 9
click at [319, 182] on div "Online Order" at bounding box center [370, 181] width 128 height 10
click at [322, 201] on div "Select..." at bounding box center [318, 200] width 14 height 6
click at [316, 220] on div "Submitted" at bounding box center [370, 220] width 128 height 10
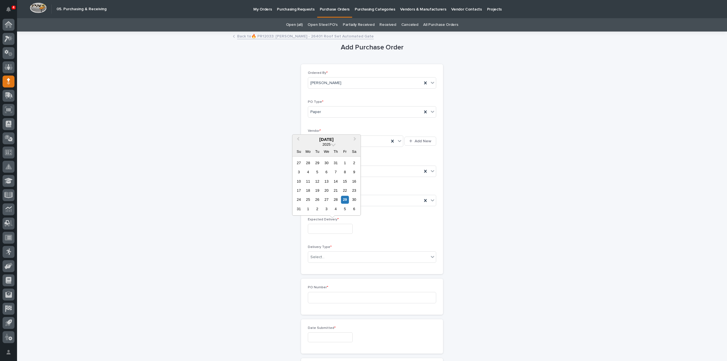
click at [317, 229] on input "text" at bounding box center [330, 229] width 45 height 10
click at [319, 210] on div "2" at bounding box center [318, 209] width 8 height 8
type input "**********"
click at [320, 256] on div "Select..." at bounding box center [318, 257] width 14 height 6
click at [323, 267] on div "Deliver to PWI" at bounding box center [370, 267] width 128 height 10
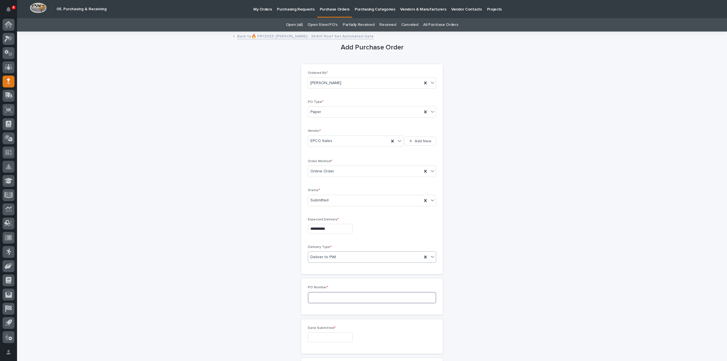
click at [322, 299] on input at bounding box center [372, 297] width 128 height 11
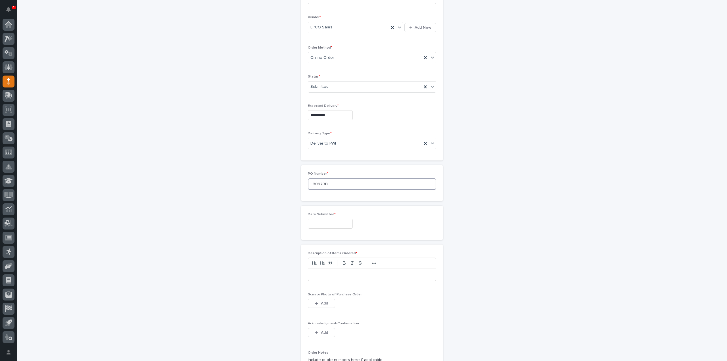
type input "3097RB"
click at [326, 225] on input "text" at bounding box center [330, 224] width 45 height 10
click at [346, 195] on div "29" at bounding box center [345, 194] width 8 height 8
type input "**********"
click at [333, 276] on div at bounding box center [372, 275] width 128 height 13
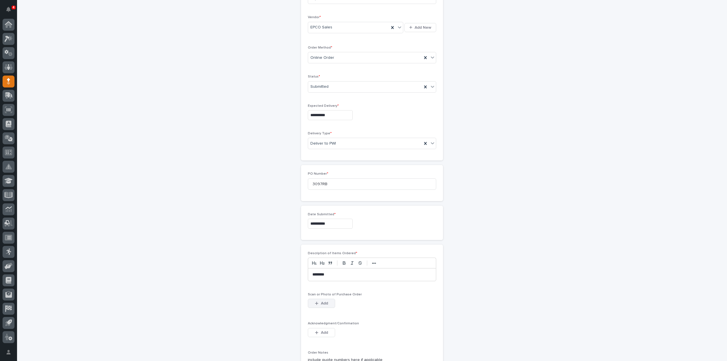
click at [321, 301] on span "Add" at bounding box center [324, 303] width 7 height 5
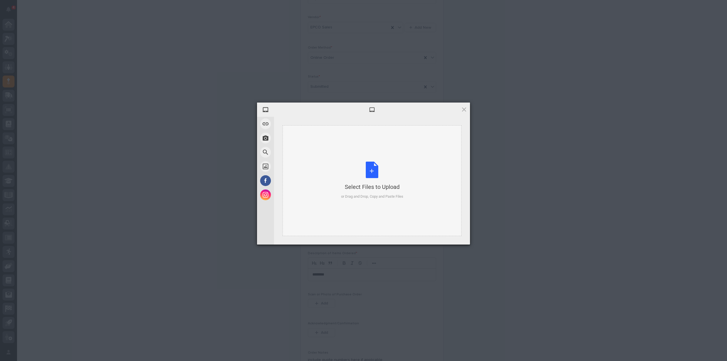
click at [378, 176] on div "Select Files to Upload or Drag and Drop, Copy and Paste Files" at bounding box center [372, 181] width 62 height 38
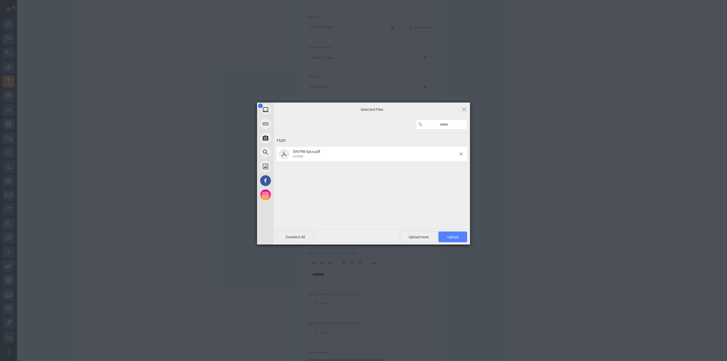
click at [459, 240] on span "Upload 1" at bounding box center [453, 237] width 29 height 11
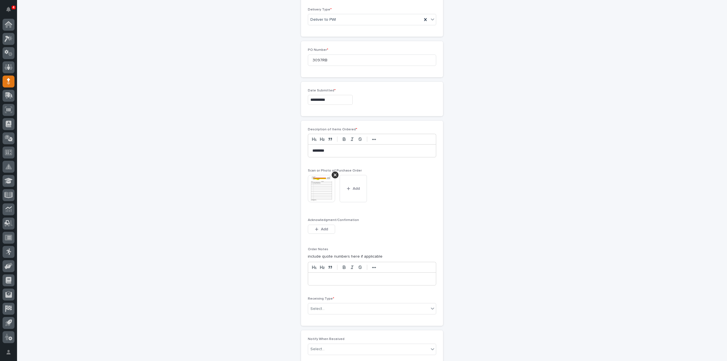
scroll to position [294, 0]
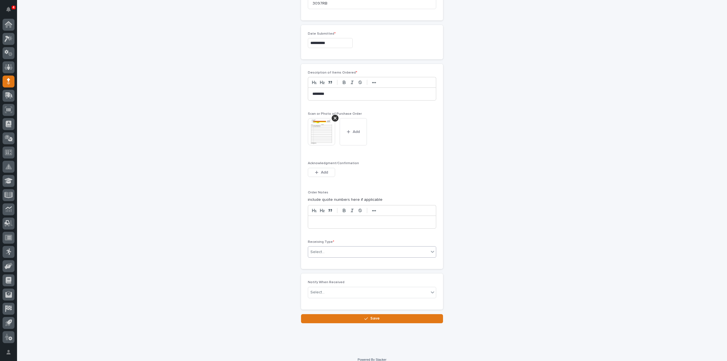
click at [320, 249] on div "Select..." at bounding box center [318, 252] width 14 height 6
click at [330, 292] on div "Deliver to" at bounding box center [370, 291] width 128 height 10
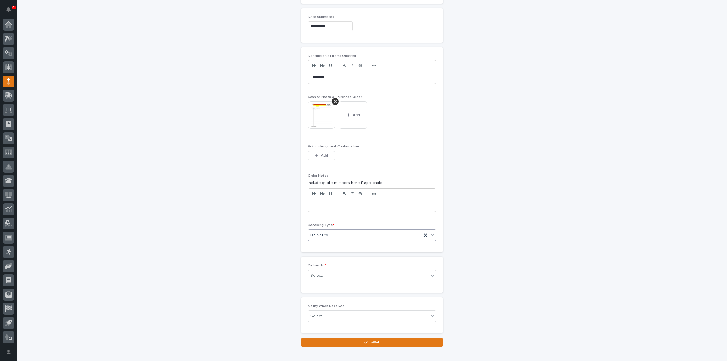
scroll to position [315, 0]
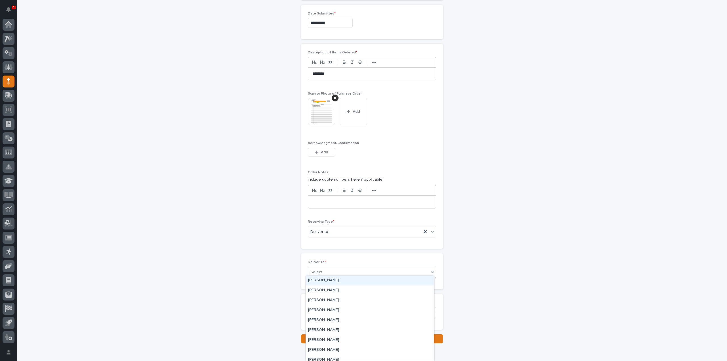
click at [319, 270] on div "Select..." at bounding box center [318, 272] width 14 height 6
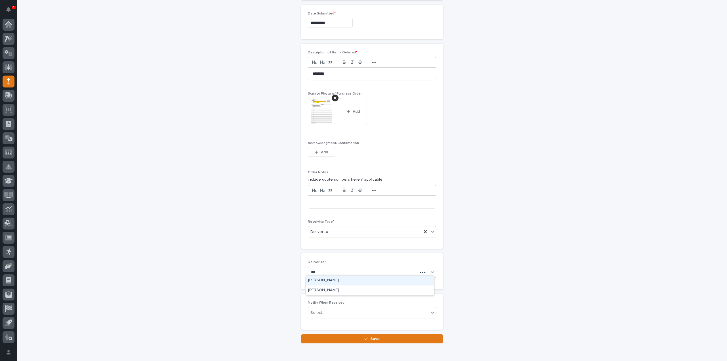
type input "****"
click at [319, 280] on div "[PERSON_NAME]" at bounding box center [370, 281] width 128 height 10
click at [321, 310] on div "Select..." at bounding box center [318, 313] width 14 height 6
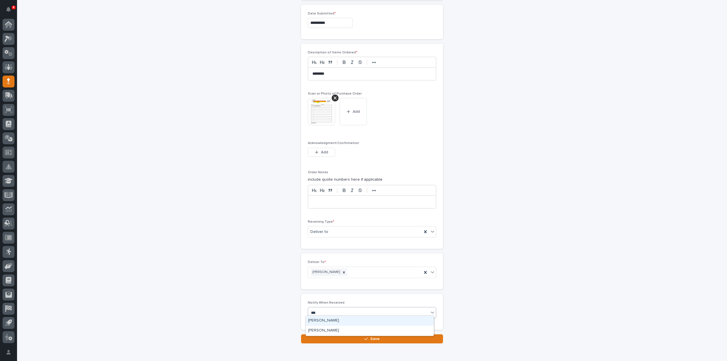
type input "****"
click at [320, 320] on div "[PERSON_NAME]" at bounding box center [370, 321] width 128 height 10
click at [328, 339] on button "Save" at bounding box center [372, 338] width 142 height 9
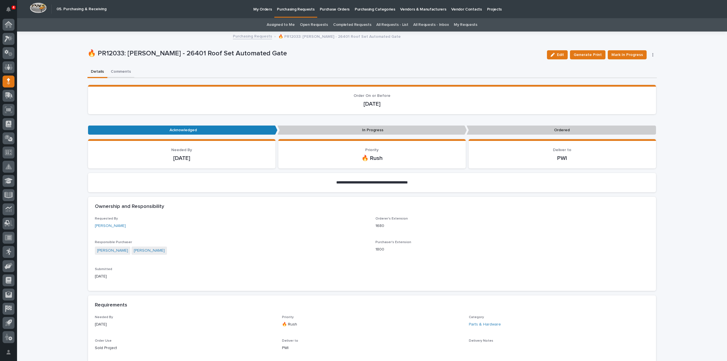
drag, startPoint x: 118, startPoint y: 72, endPoint x: 128, endPoint y: 76, distance: 11.2
click at [118, 72] on button "Comments" at bounding box center [120, 72] width 27 height 12
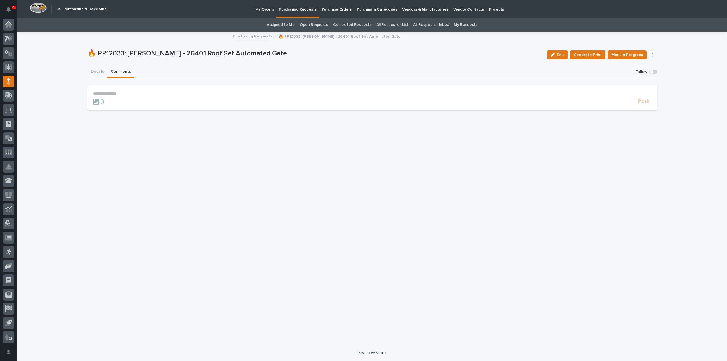
click at [138, 92] on p "**********" at bounding box center [372, 93] width 558 height 5
click at [114, 103] on span "[PERSON_NAME]" at bounding box center [111, 102] width 32 height 4
click at [128, 94] on p "**********" at bounding box center [372, 94] width 558 height 6
click at [645, 103] on span "Post" at bounding box center [644, 104] width 11 height 7
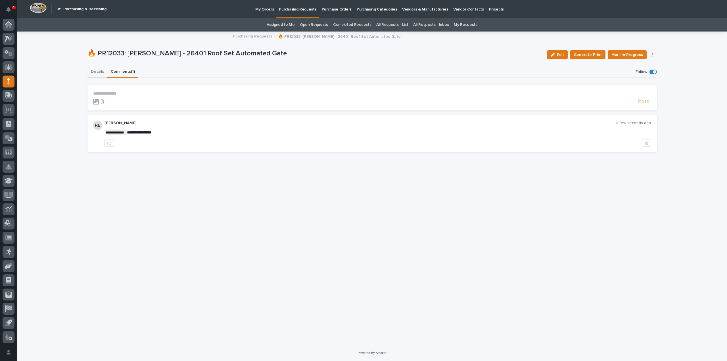
drag, startPoint x: 93, startPoint y: 72, endPoint x: 126, endPoint y: 78, distance: 33.8
click at [93, 72] on button "Details" at bounding box center [98, 72] width 20 height 12
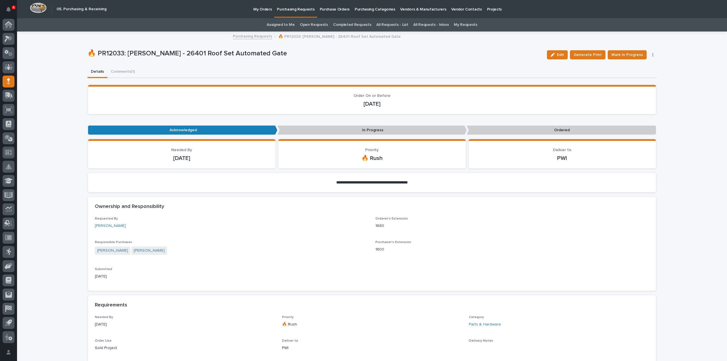
click at [283, 24] on link "Assigned to Me" at bounding box center [281, 24] width 28 height 13
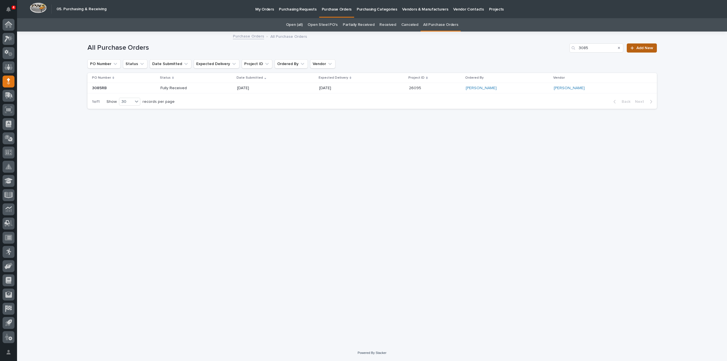
click at [639, 47] on span "Add New" at bounding box center [645, 48] width 17 height 4
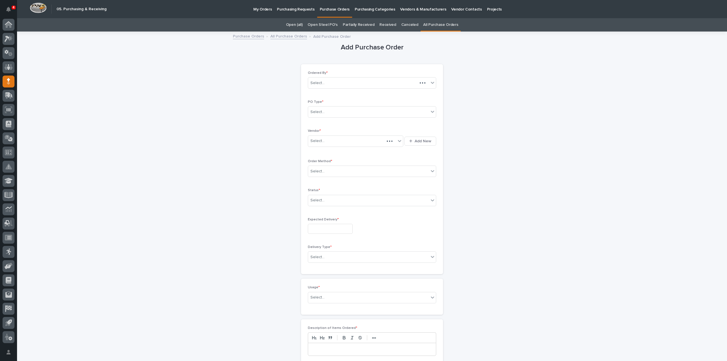
scroll to position [18, 0]
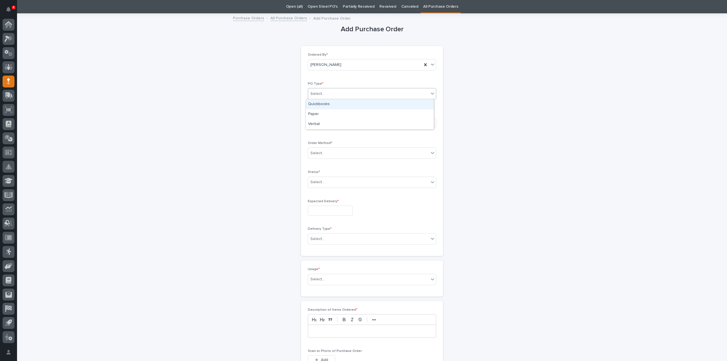
click at [327, 93] on div "Select..." at bounding box center [368, 93] width 121 height 9
click at [323, 114] on div "Paper" at bounding box center [370, 114] width 128 height 10
click at [325, 154] on div "Select..." at bounding box center [368, 153] width 121 height 9
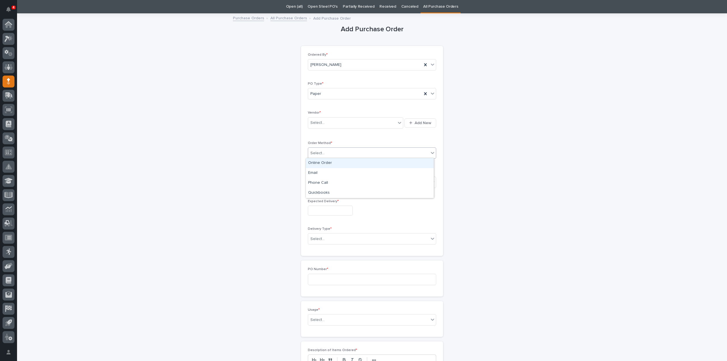
click at [326, 164] on div "Online Order" at bounding box center [370, 163] width 128 height 10
click at [322, 183] on div "Select..." at bounding box center [368, 182] width 121 height 9
click at [326, 179] on div "Select..." at bounding box center [368, 182] width 121 height 9
click at [319, 201] on div "Submitted" at bounding box center [370, 202] width 128 height 10
click at [317, 212] on input "text" at bounding box center [330, 211] width 45 height 10
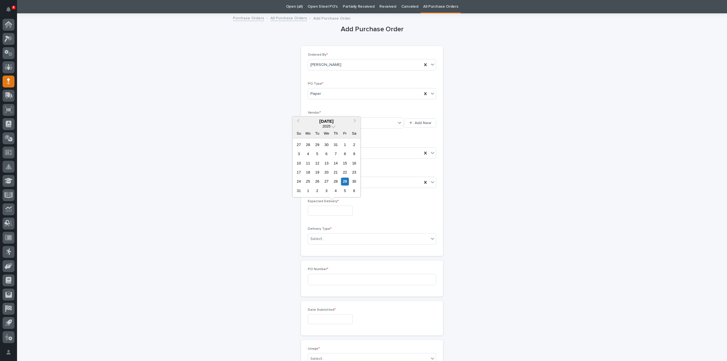
click at [318, 192] on div "2" at bounding box center [318, 191] width 8 height 8
type input "**********"
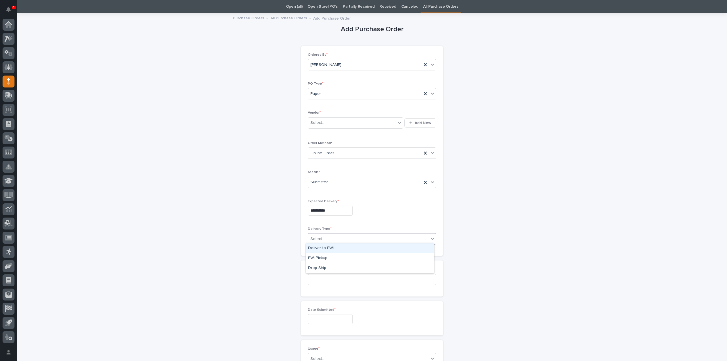
click at [319, 236] on div "Select..." at bounding box center [318, 239] width 14 height 6
click at [317, 249] on div "Deliver to PWI" at bounding box center [370, 249] width 128 height 10
click at [319, 279] on input at bounding box center [372, 279] width 128 height 11
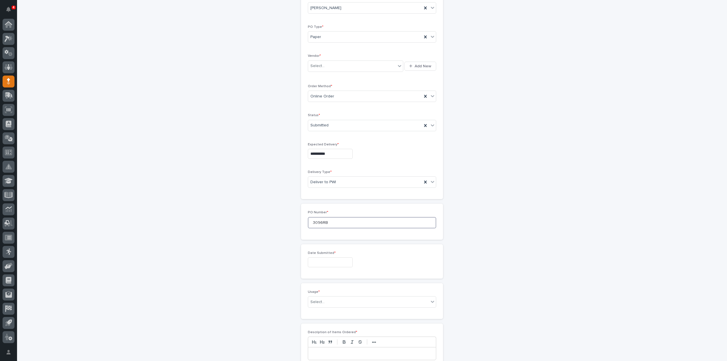
type input "3096RB"
click at [320, 259] on input "text" at bounding box center [330, 262] width 45 height 10
click at [345, 232] on div "29" at bounding box center [345, 233] width 8 height 8
type input "**********"
click at [318, 302] on div "Select..." at bounding box center [318, 302] width 14 height 6
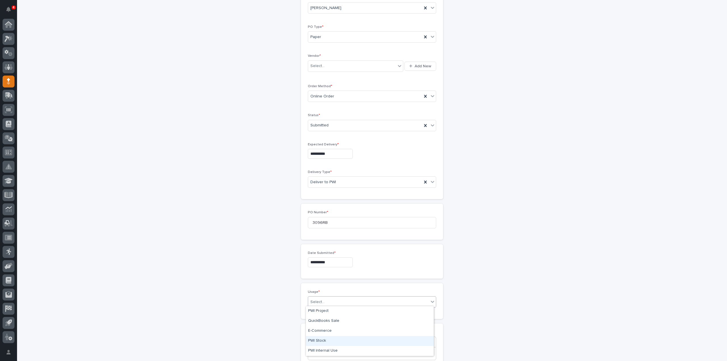
click at [320, 342] on div "PWI Stock" at bounding box center [370, 341] width 128 height 10
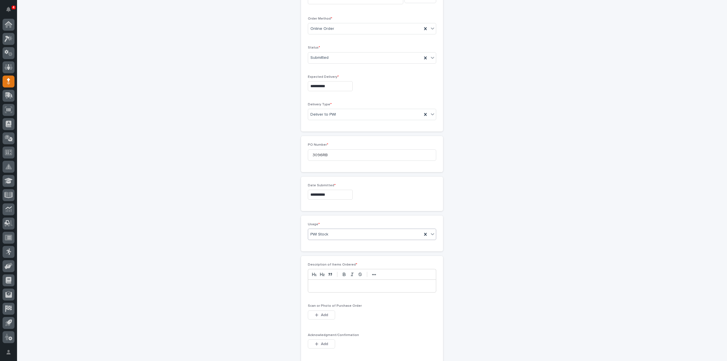
scroll to position [189, 0]
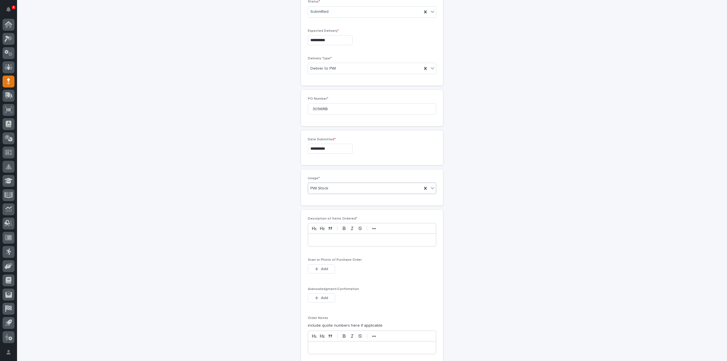
click at [335, 244] on div at bounding box center [372, 240] width 128 height 13
click at [322, 267] on span "Add" at bounding box center [324, 269] width 7 height 5
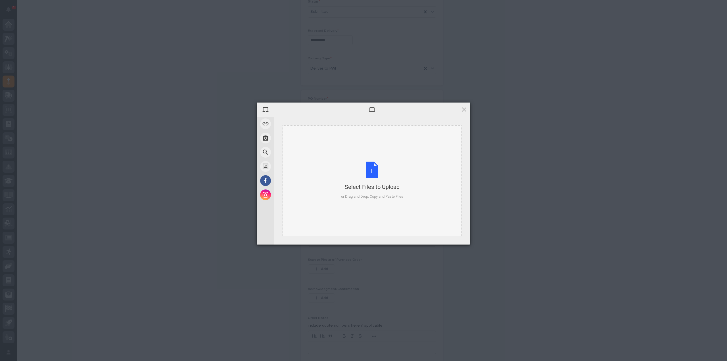
click at [367, 170] on div "Select Files to Upload or Drag and Drop, Copy and Paste Files" at bounding box center [372, 181] width 62 height 38
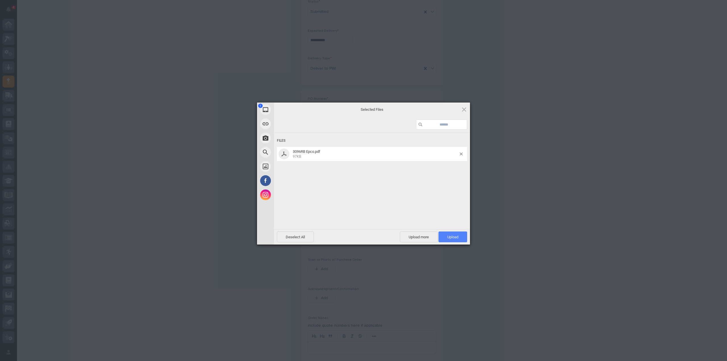
click at [457, 240] on span "Upload 1" at bounding box center [453, 237] width 29 height 11
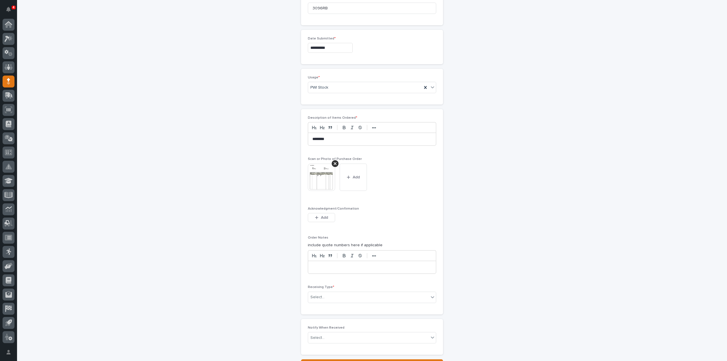
scroll to position [313, 0]
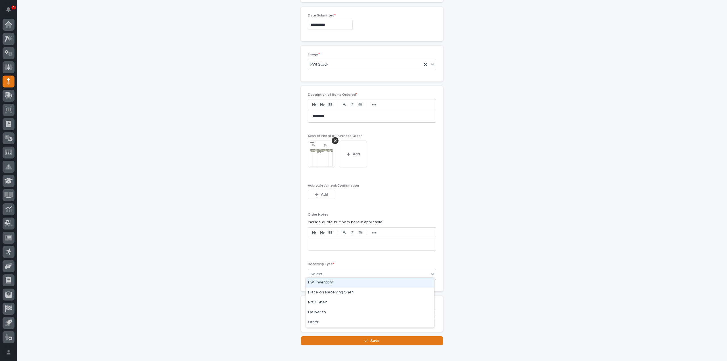
drag, startPoint x: 355, startPoint y: 272, endPoint x: 350, endPoint y: 282, distance: 11.8
click at [355, 272] on div "Select..." at bounding box center [368, 274] width 121 height 9
click at [330, 314] on div "Deliver to" at bounding box center [370, 313] width 128 height 10
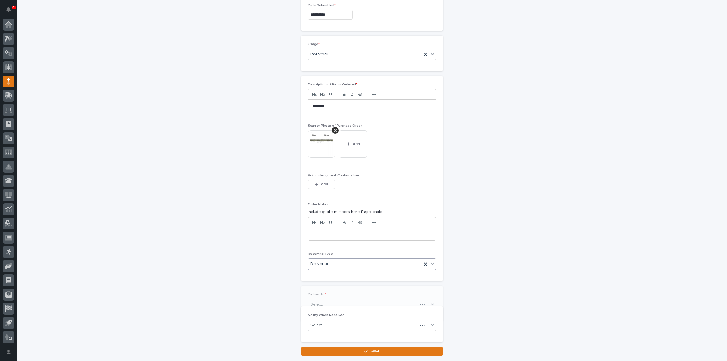
scroll to position [332, 0]
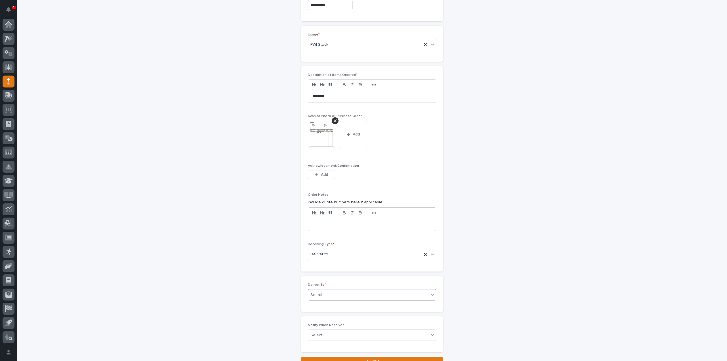
click at [316, 293] on div "Select..." at bounding box center [318, 295] width 14 height 6
type input "***"
click at [328, 313] on div "[PERSON_NAME]" at bounding box center [370, 313] width 128 height 10
click at [323, 332] on div "Select..." at bounding box center [368, 335] width 121 height 9
type input "****"
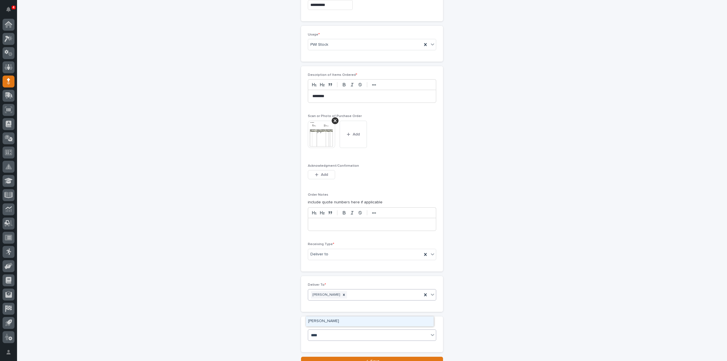
click at [332, 321] on div "[PERSON_NAME]" at bounding box center [370, 322] width 128 height 10
click at [346, 357] on button "Save" at bounding box center [372, 361] width 142 height 9
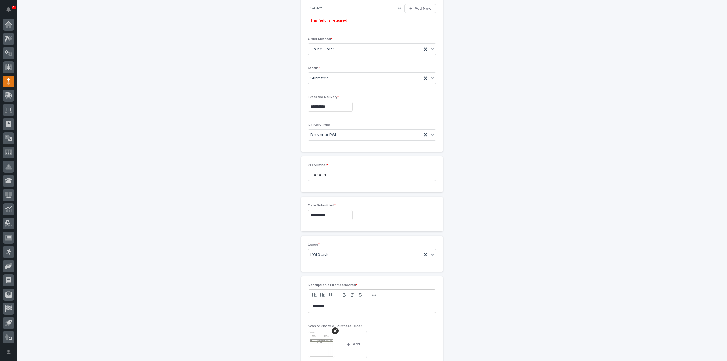
scroll to position [76, 0]
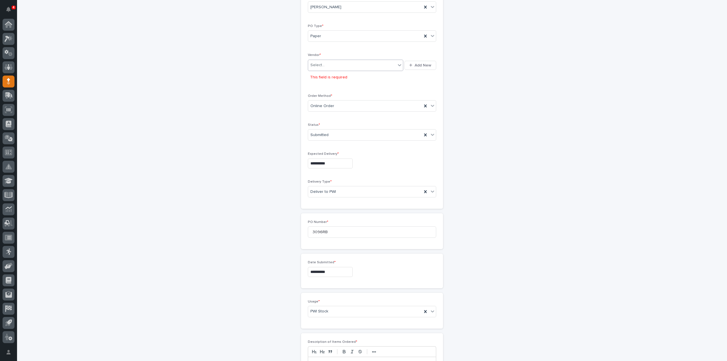
click at [347, 66] on div "Select..." at bounding box center [352, 65] width 88 height 9
type input "****"
click at [345, 77] on div "EPCO Sales" at bounding box center [353, 75] width 95 height 10
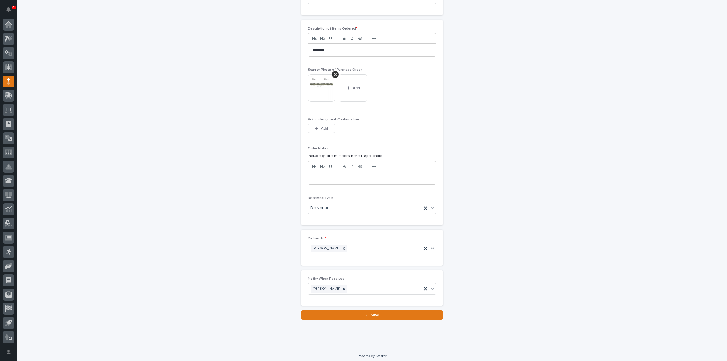
drag, startPoint x: 390, startPoint y: 312, endPoint x: 408, endPoint y: 306, distance: 18.7
click at [391, 312] on button "Save" at bounding box center [372, 315] width 142 height 9
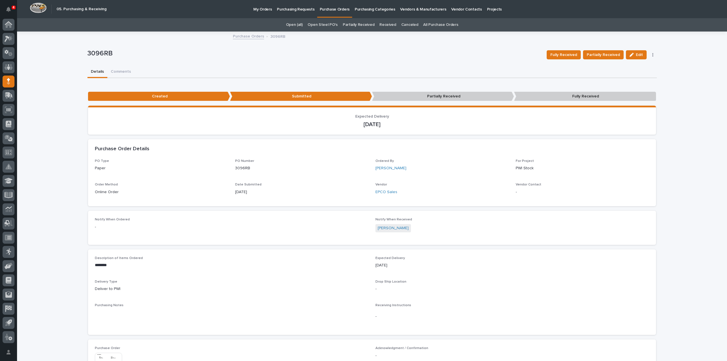
click at [441, 23] on link "All Purchase Orders" at bounding box center [440, 24] width 35 height 13
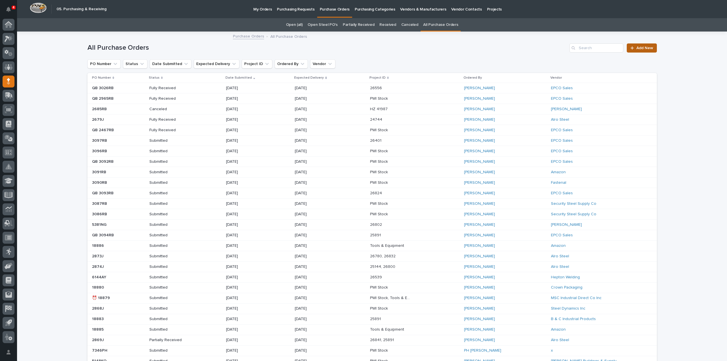
click at [647, 48] on span "Add New" at bounding box center [645, 48] width 17 height 4
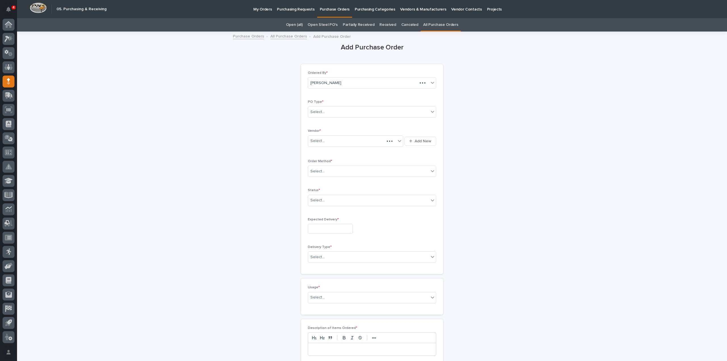
scroll to position [18, 0]
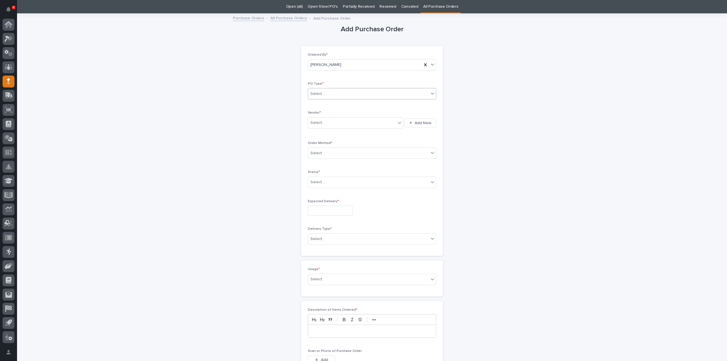
click at [341, 93] on div "Select..." at bounding box center [368, 93] width 121 height 9
drag, startPoint x: 332, startPoint y: 109, endPoint x: 330, endPoint y: 112, distance: 4.0
click at [330, 112] on div "Paper" at bounding box center [370, 114] width 128 height 10
click at [325, 122] on div "Select..." at bounding box center [352, 122] width 88 height 9
type input "***"
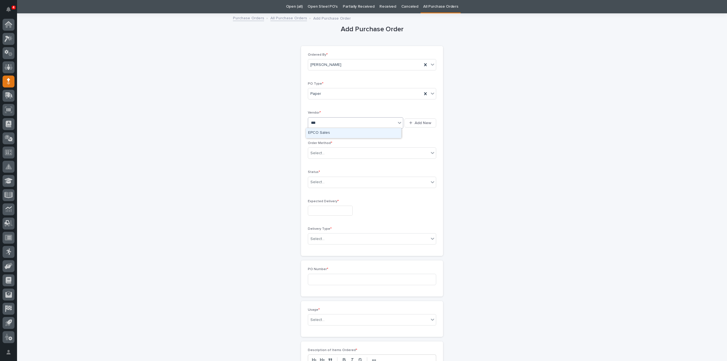
click at [324, 134] on div "EPCO Sales" at bounding box center [353, 133] width 95 height 10
click at [321, 152] on div "Select..." at bounding box center [318, 153] width 14 height 6
click at [320, 165] on div "Online Order" at bounding box center [370, 163] width 128 height 10
click at [318, 181] on div "Select..." at bounding box center [318, 182] width 14 height 6
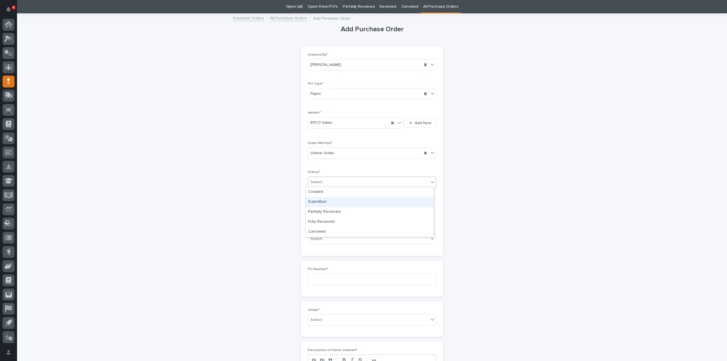
drag, startPoint x: 322, startPoint y: 202, endPoint x: 323, endPoint y: 207, distance: 5.7
click at [322, 203] on div "Submitted" at bounding box center [370, 202] width 128 height 10
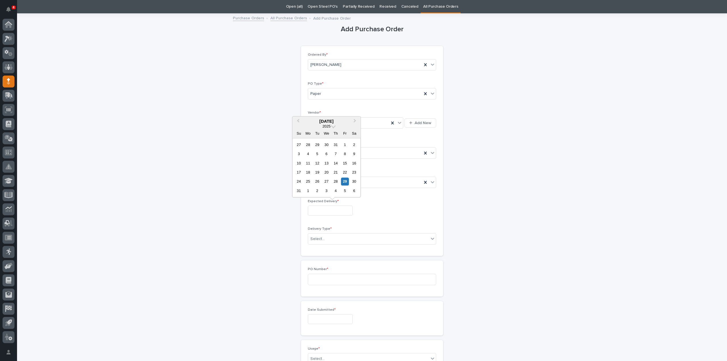
click at [323, 211] on input "text" at bounding box center [330, 211] width 45 height 10
click at [317, 192] on div "2" at bounding box center [318, 191] width 8 height 8
type input "**********"
click at [318, 238] on div "Select..." at bounding box center [318, 239] width 14 height 6
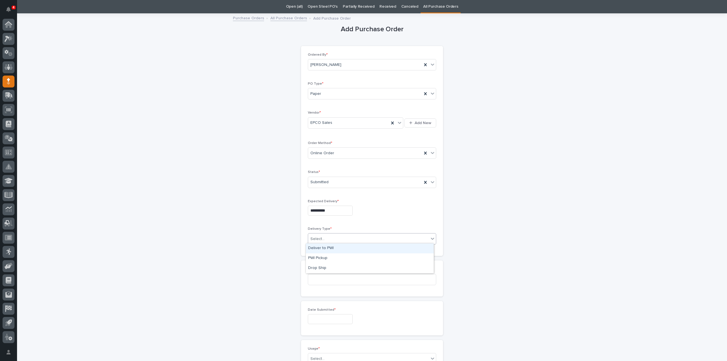
click at [318, 249] on div "Deliver to PWI" at bounding box center [370, 249] width 128 height 10
click at [320, 280] on input at bounding box center [372, 279] width 128 height 11
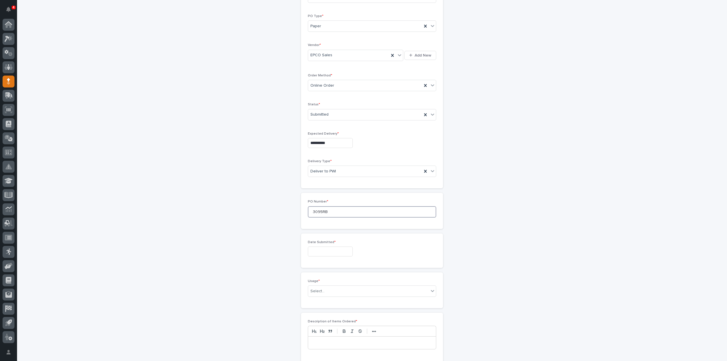
scroll to position [132, 0]
type input "3095RB"
click at [339, 204] on input "text" at bounding box center [330, 206] width 45 height 10
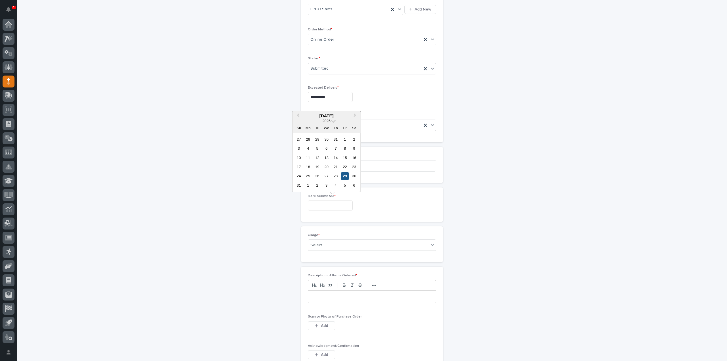
click at [347, 176] on div "29" at bounding box center [345, 176] width 8 height 8
type input "**********"
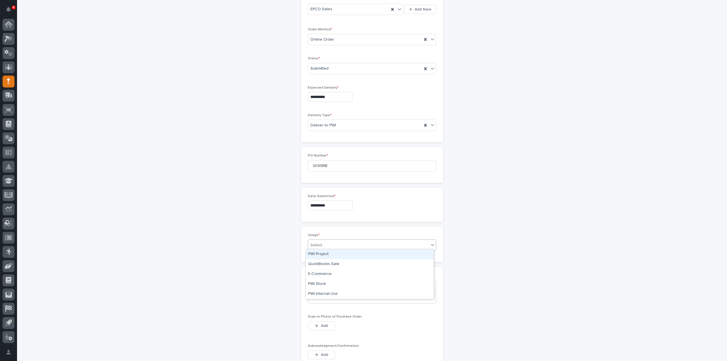
click at [328, 245] on div "Select..." at bounding box center [368, 245] width 121 height 9
click at [325, 285] on div "PWI Stock" at bounding box center [370, 284] width 128 height 10
click at [325, 297] on p at bounding box center [372, 297] width 119 height 6
click at [323, 325] on span "Add" at bounding box center [324, 325] width 7 height 5
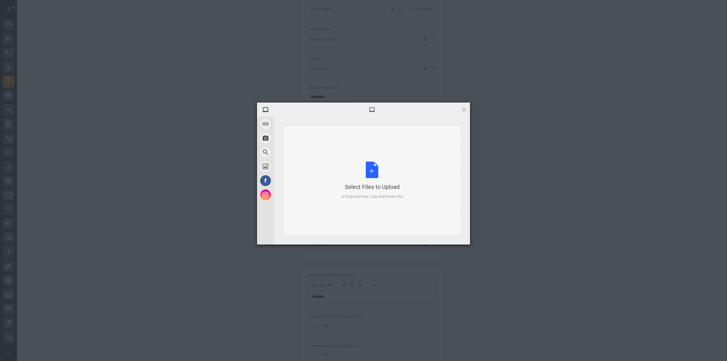
click at [376, 178] on div "Select Files to Upload or Drag and Drop, Copy and Paste Files" at bounding box center [372, 181] width 62 height 38
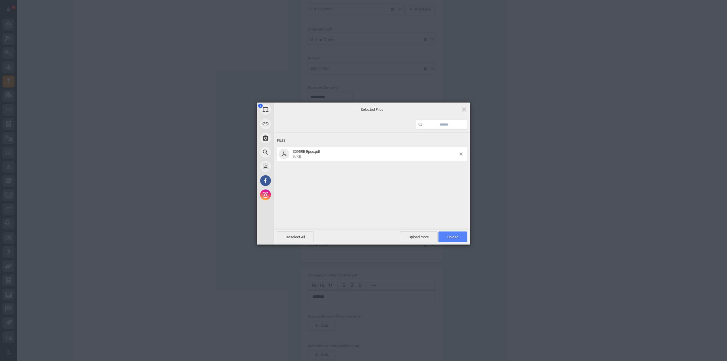
click at [454, 238] on span "Upload 1" at bounding box center [453, 237] width 11 height 4
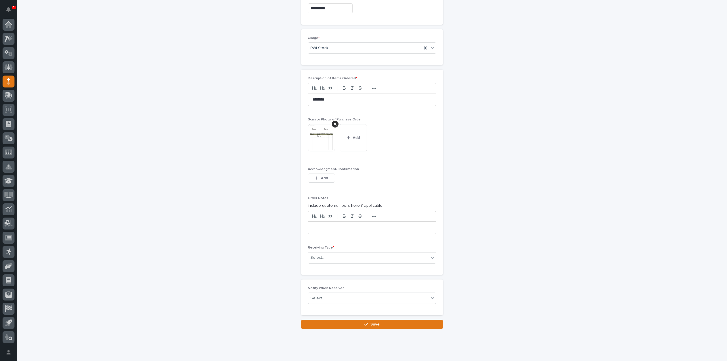
scroll to position [339, 0]
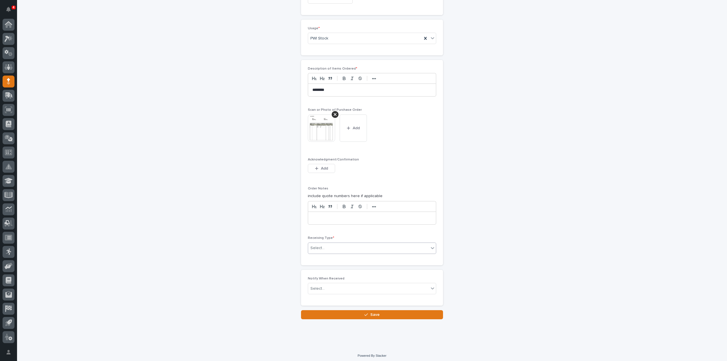
click at [326, 246] on div "Select..." at bounding box center [368, 248] width 121 height 9
click at [320, 284] on div "Deliver to" at bounding box center [370, 287] width 128 height 10
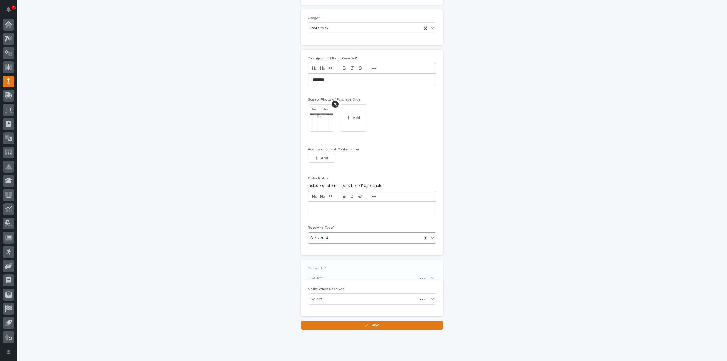
scroll to position [359, 0]
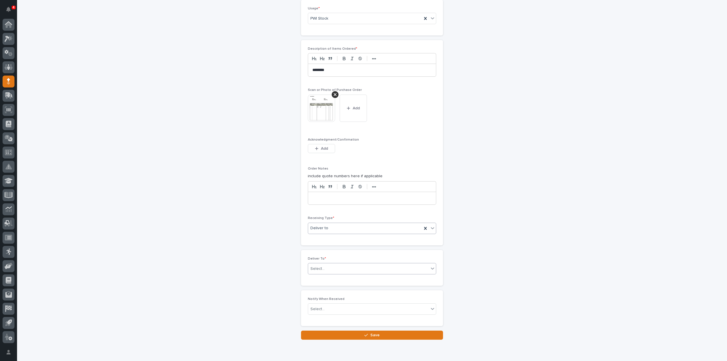
click at [328, 267] on div "Select..." at bounding box center [368, 268] width 121 height 9
type input "****"
click at [328, 278] on div "[PERSON_NAME]" at bounding box center [370, 277] width 128 height 10
click at [324, 309] on div "Select..." at bounding box center [368, 309] width 121 height 9
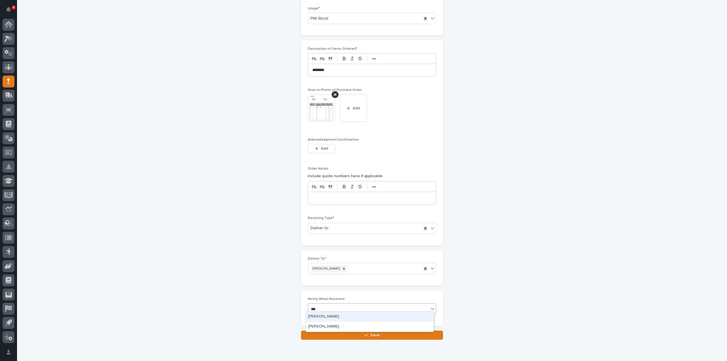
type input "****"
click at [332, 315] on div "[PERSON_NAME]" at bounding box center [370, 317] width 128 height 10
click at [332, 331] on button "Save" at bounding box center [372, 335] width 142 height 9
